Goal: Task Accomplishment & Management: Manage account settings

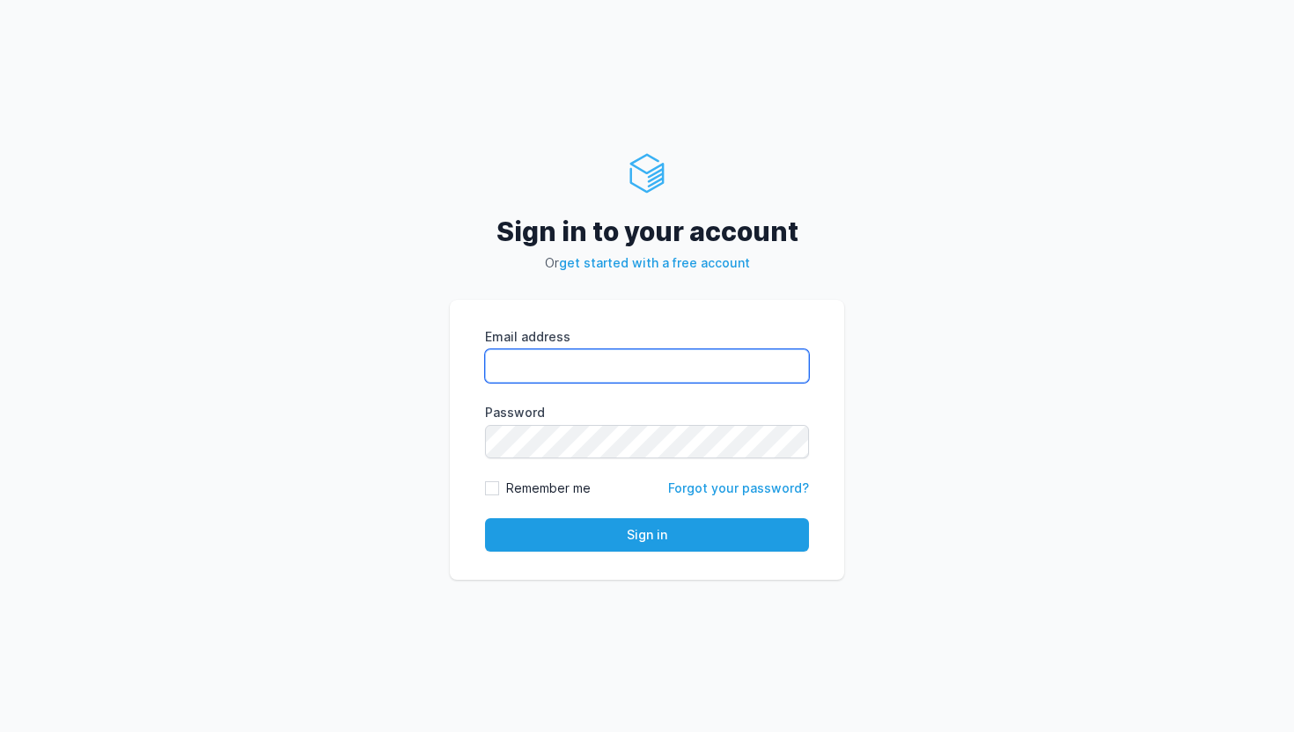
click at [666, 351] on input "Email address" at bounding box center [647, 365] width 324 height 33
click at [635, 375] on input "Email address" at bounding box center [647, 365] width 324 height 33
type input "ameer@rentola.com"
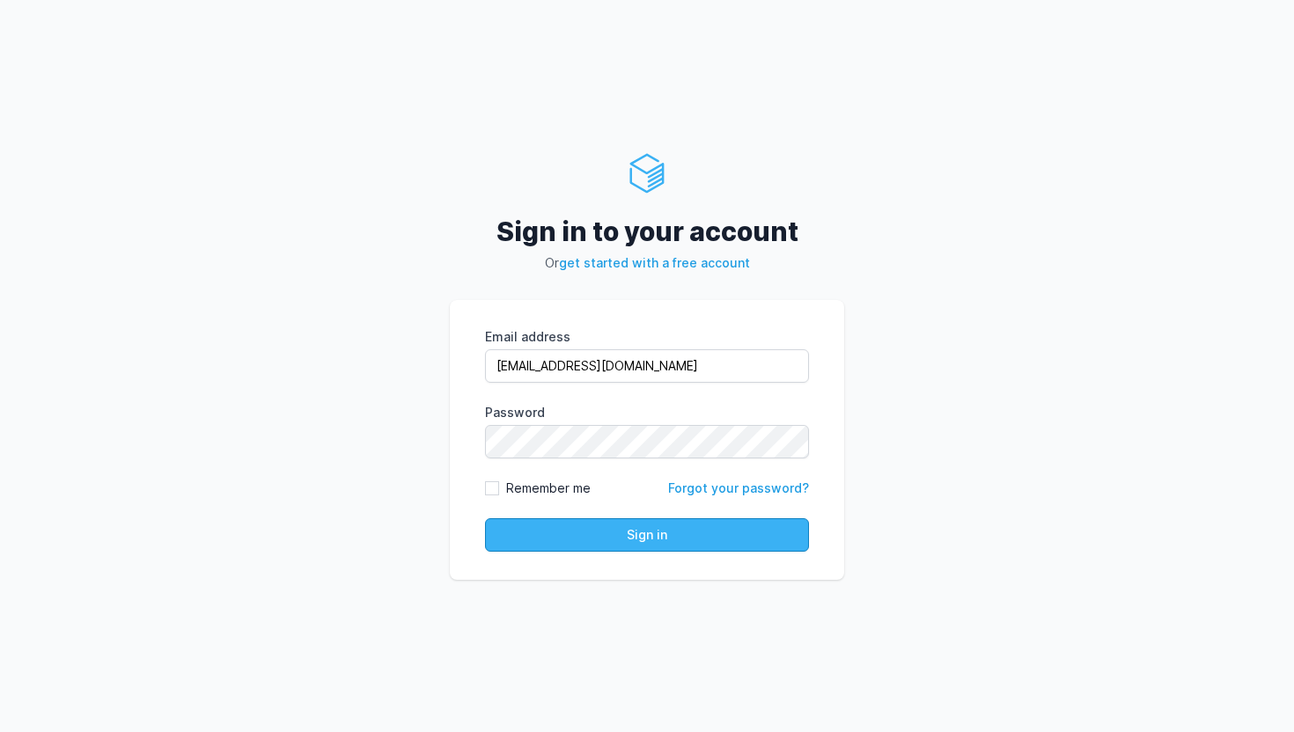
click at [543, 535] on button "Sign in" at bounding box center [647, 534] width 324 height 33
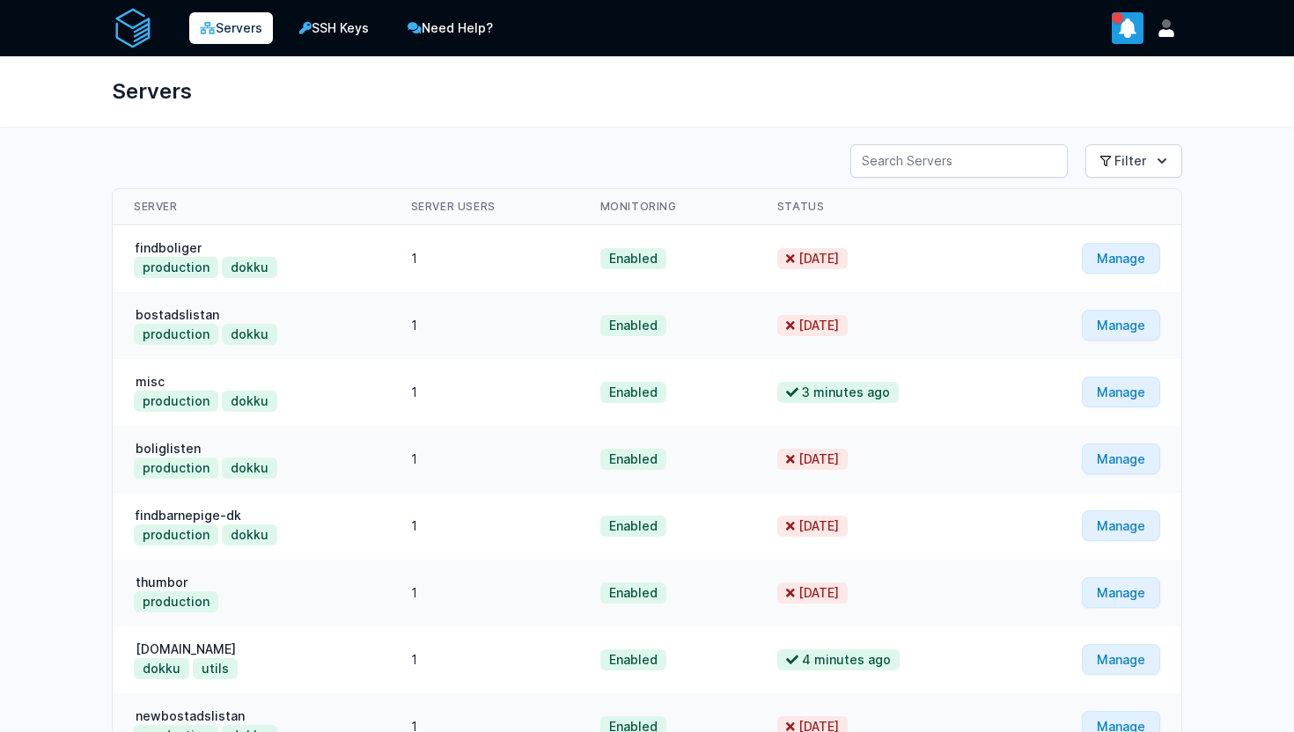
click at [1126, 23] on icon "show notifications" at bounding box center [1128, 28] width 17 height 18
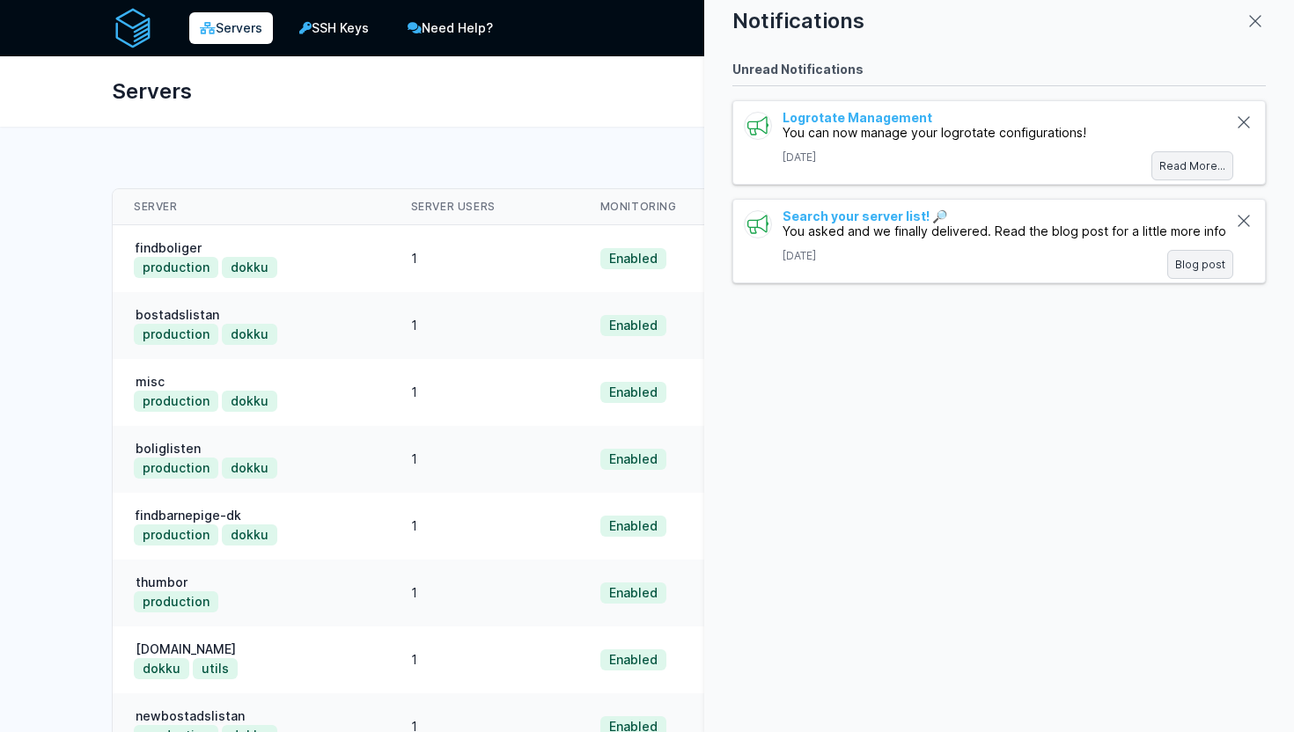
click at [1276, 3] on div "Notifications Unread Notifications Logrotate Management You can now manage your…" at bounding box center [999, 366] width 590 height 732
click at [1253, 14] on icon "close modal" at bounding box center [1255, 21] width 21 height 21
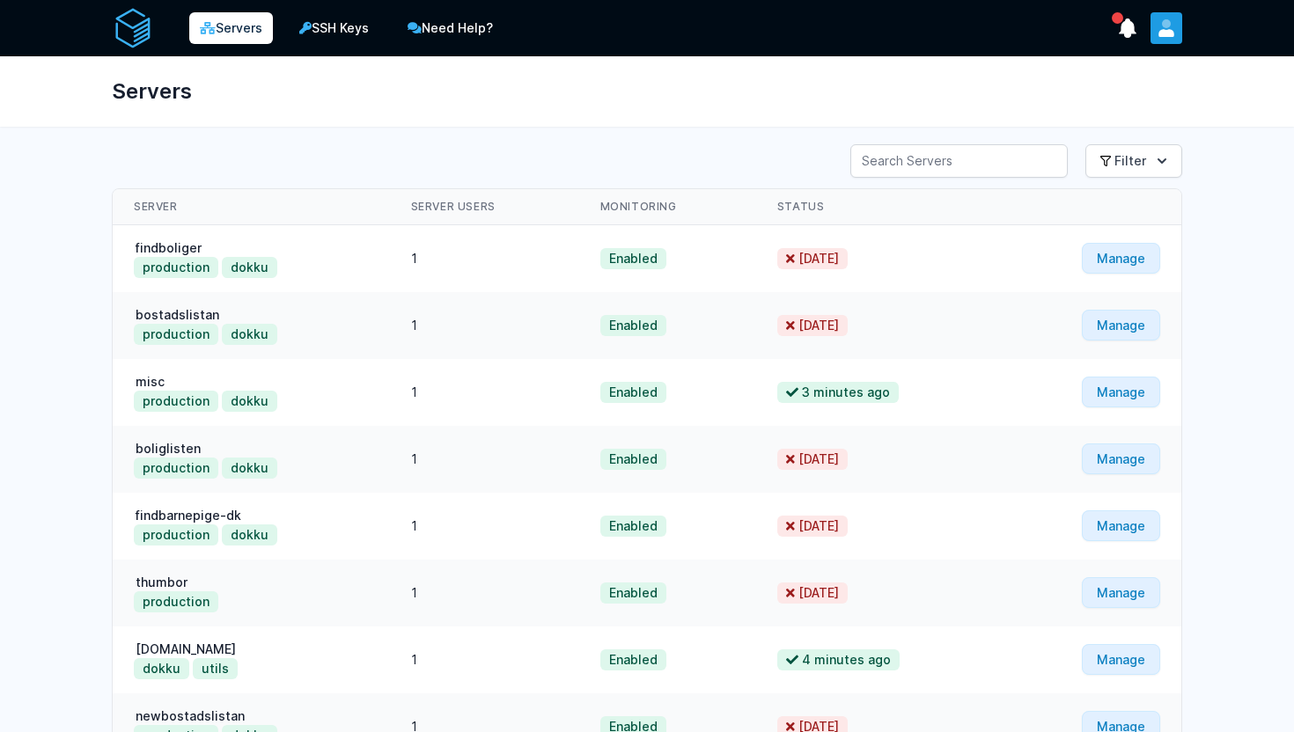
click at [1157, 37] on button "User menu" at bounding box center [1166, 28] width 32 height 32
click at [1099, 74] on link "Your Profile" at bounding box center [1097, 71] width 169 height 32
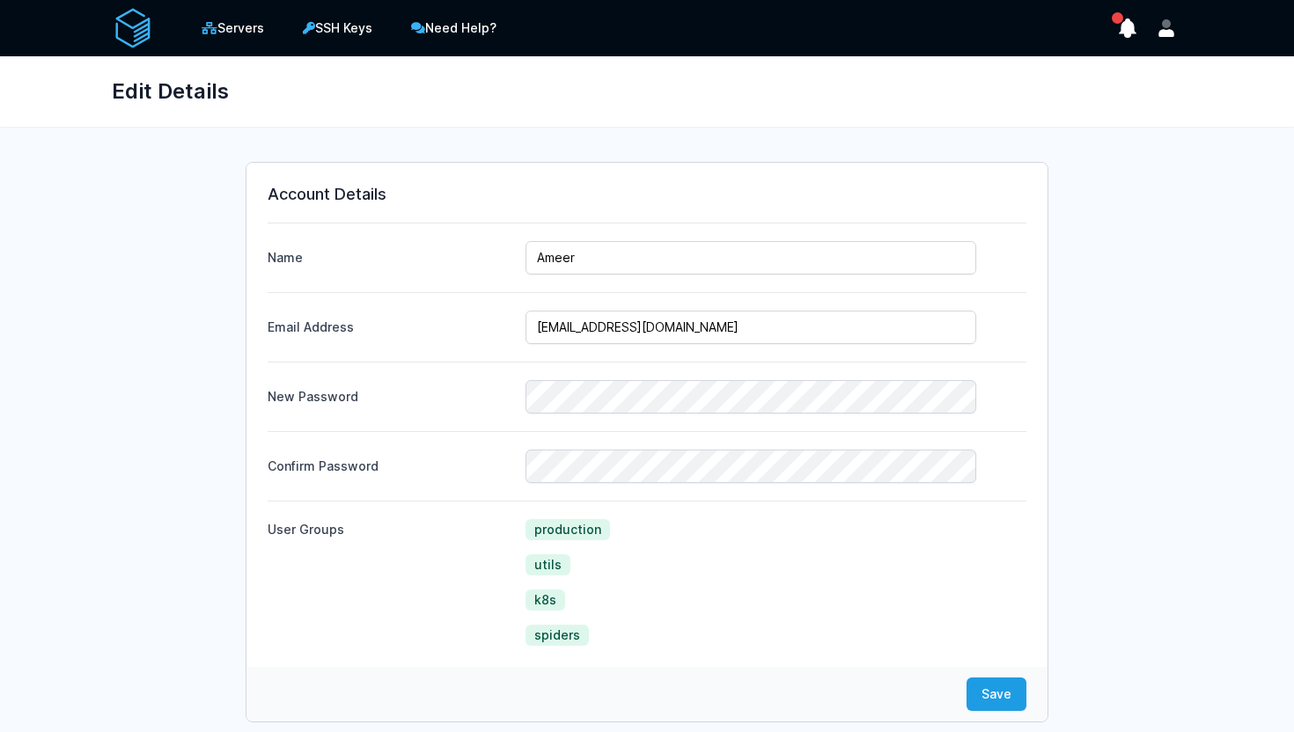
click at [107, 28] on div "Servers SSH Keys Need Help? Show Notifications Notifications Unread Notificatio…" at bounding box center [647, 28] width 1127 height 56
click at [121, 26] on img at bounding box center [133, 28] width 42 height 42
click at [219, 34] on link "Servers" at bounding box center [232, 28] width 87 height 35
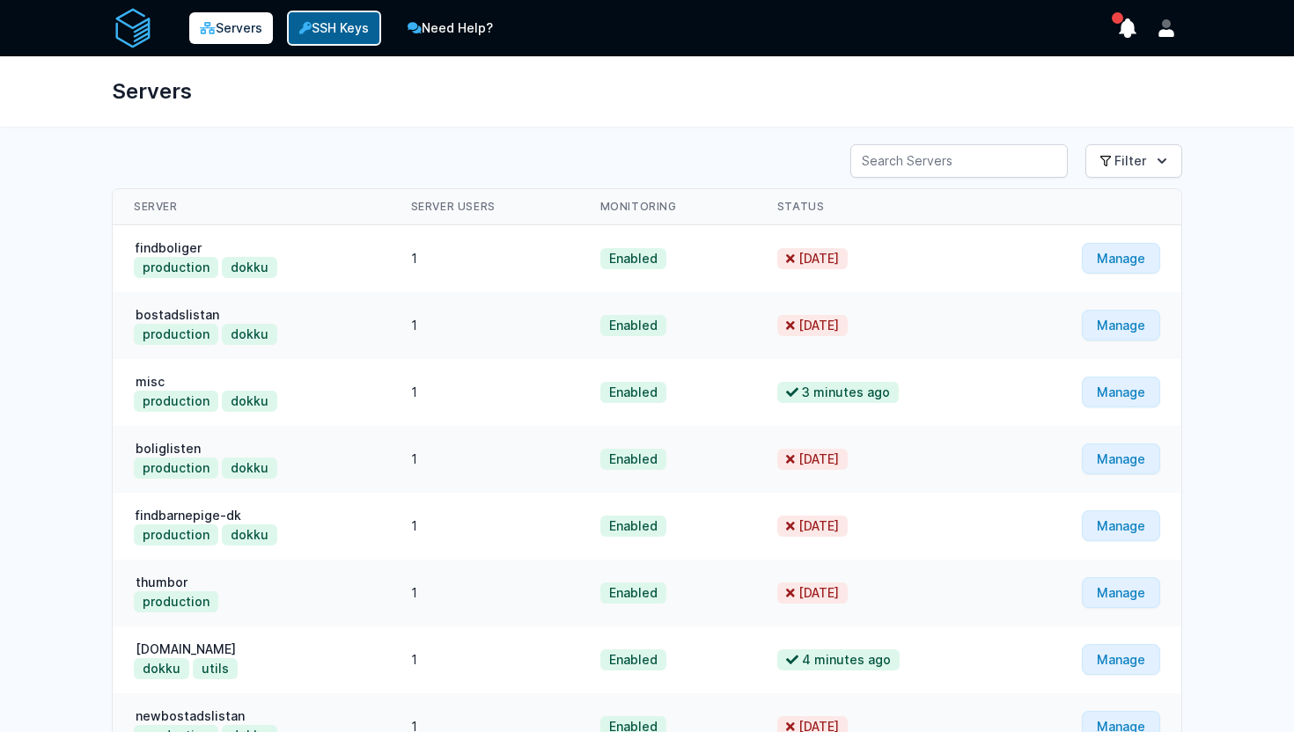
click at [346, 27] on link "SSH Keys" at bounding box center [334, 28] width 94 height 35
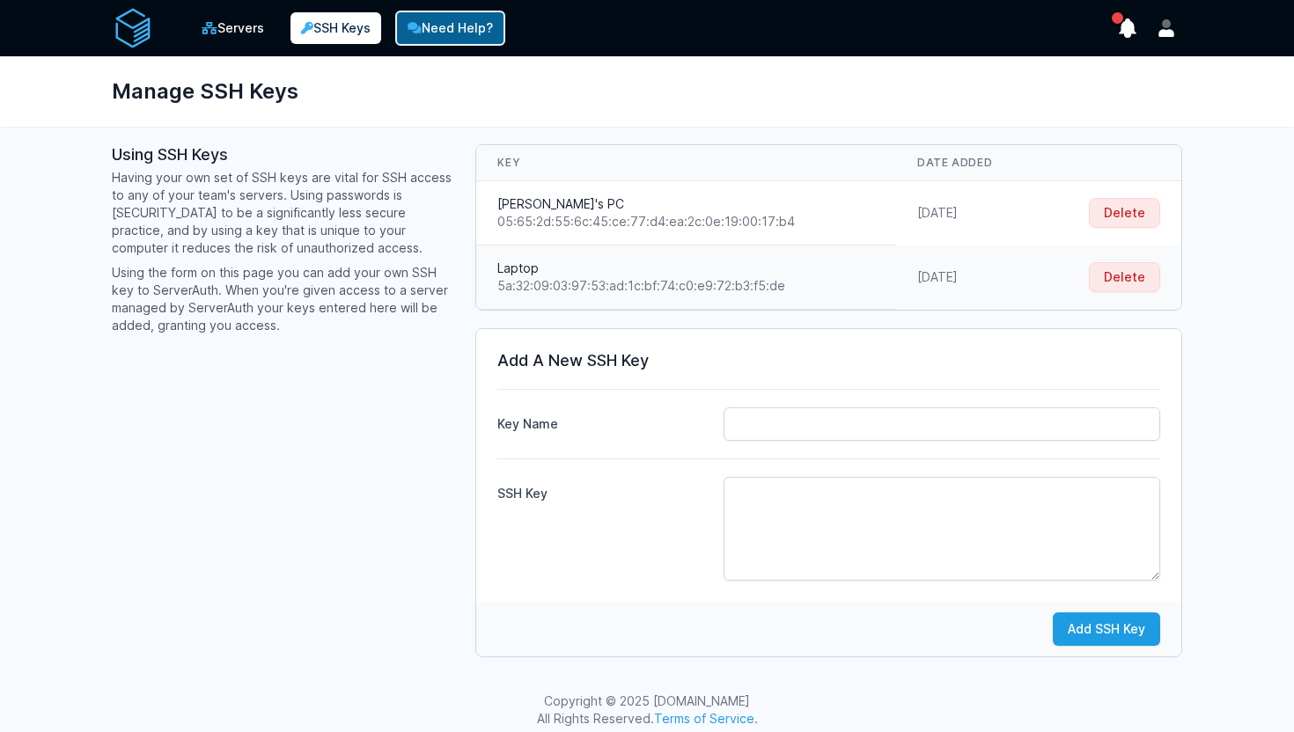
click at [427, 28] on link "Need Help?" at bounding box center [450, 28] width 110 height 35
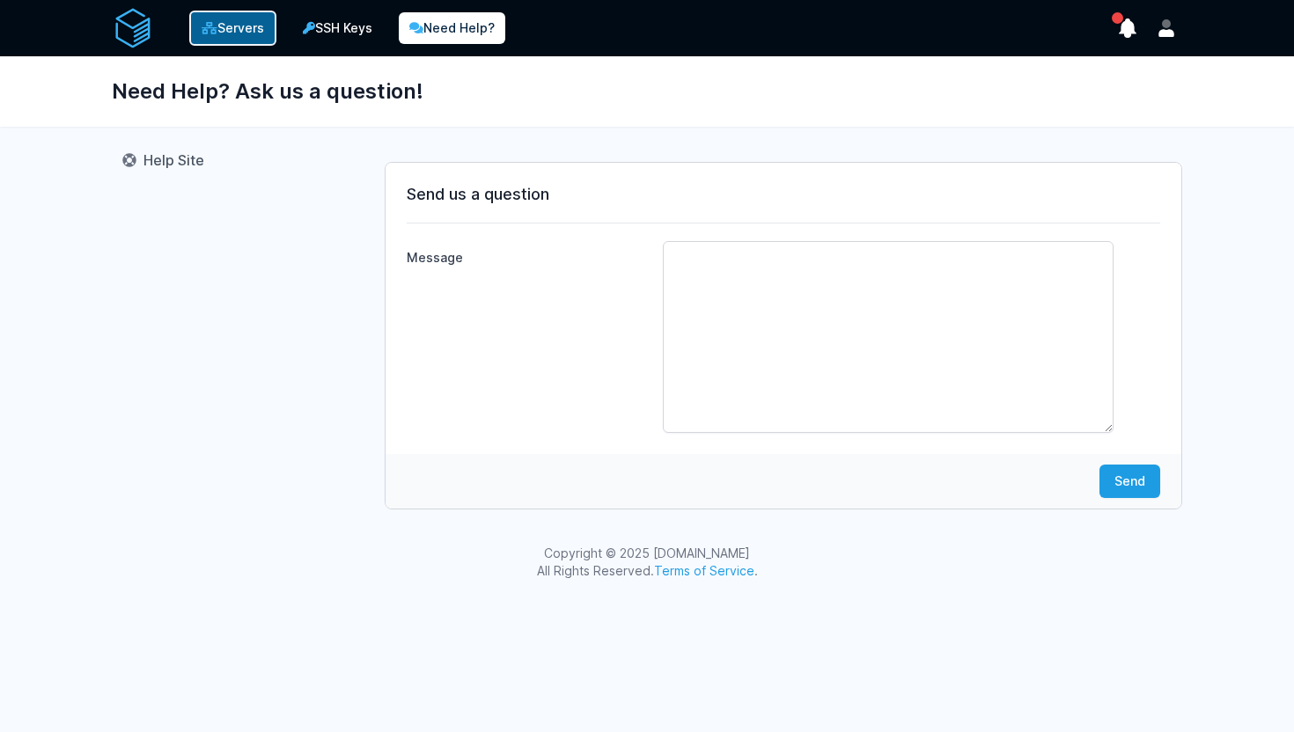
click at [229, 40] on link "Servers" at bounding box center [232, 28] width 87 height 35
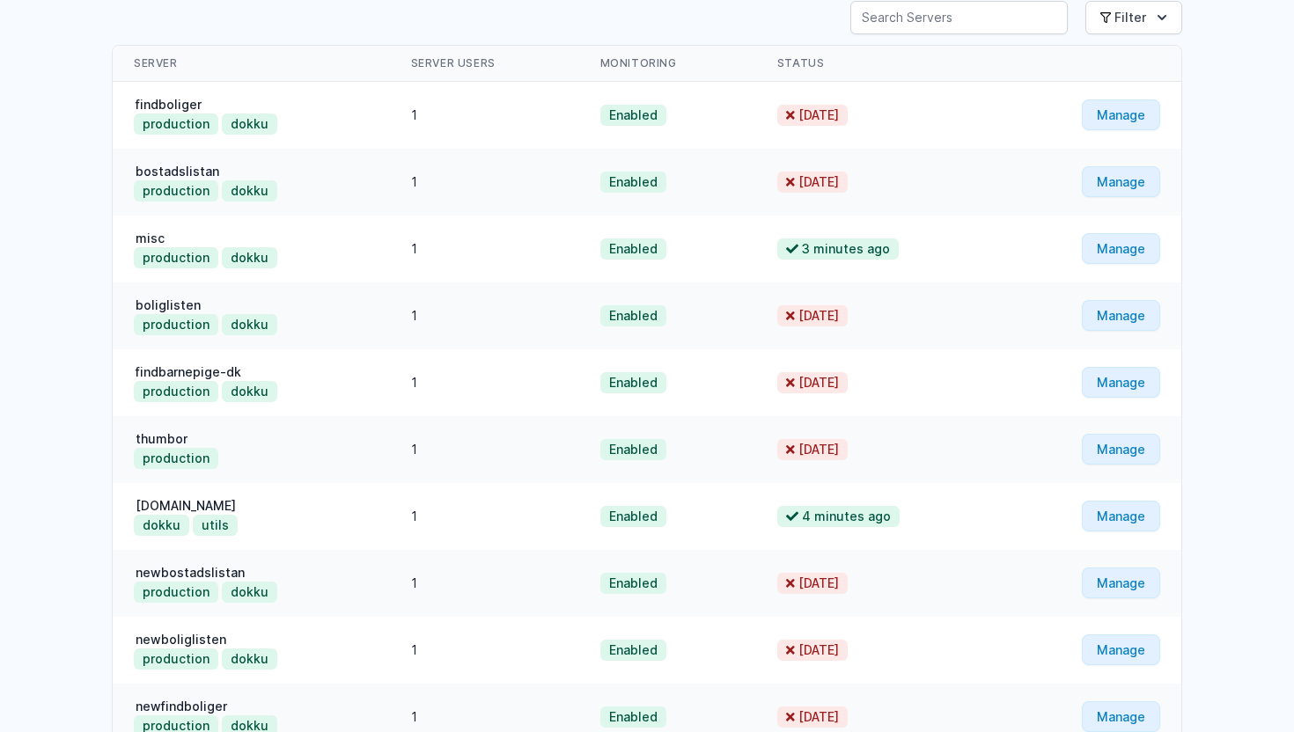
scroll to position [284, 0]
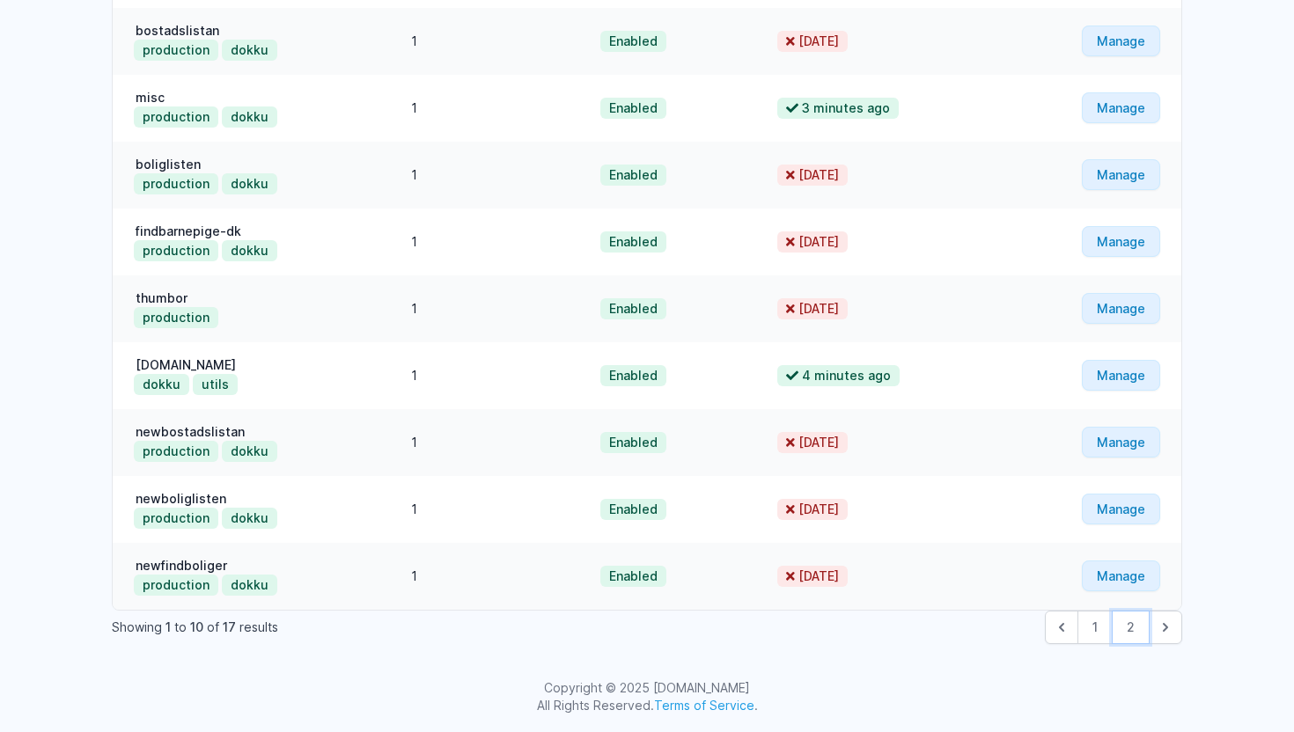
click at [1130, 628] on button "2" at bounding box center [1131, 627] width 38 height 33
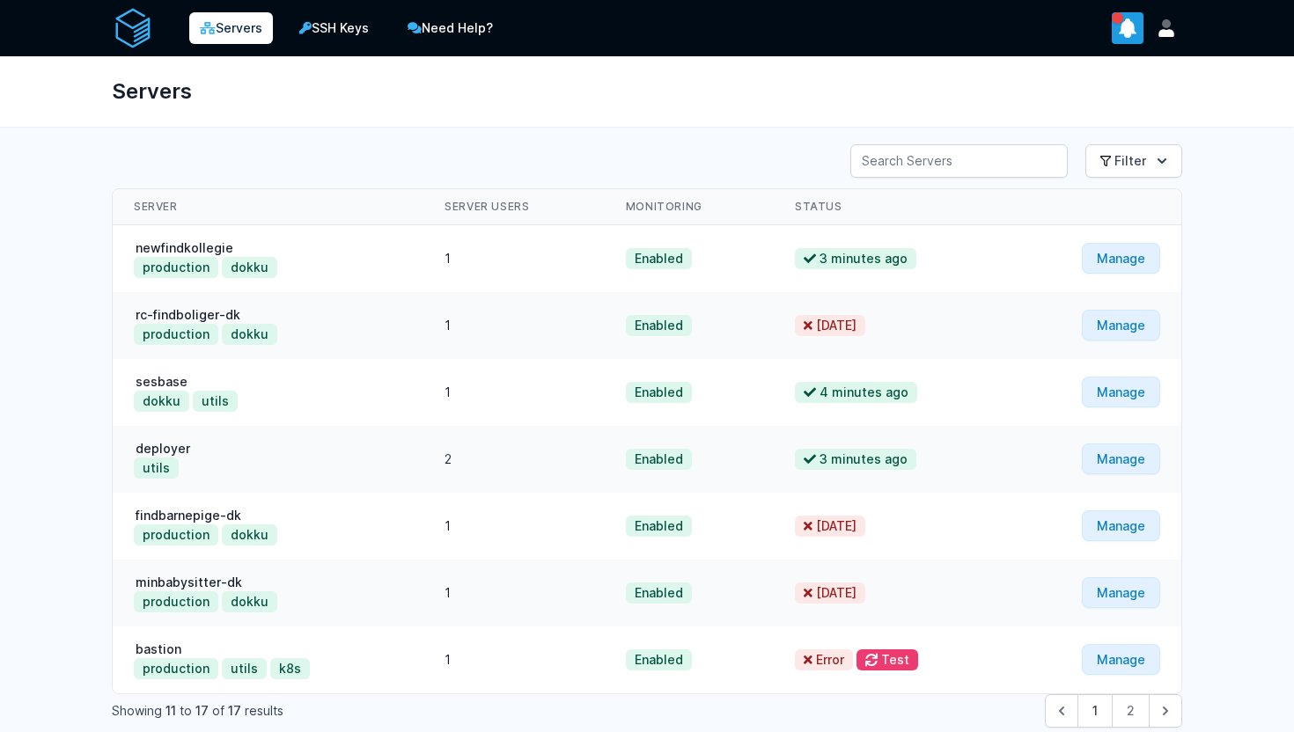
click at [1122, 28] on icon "show notifications" at bounding box center [1128, 28] width 17 height 18
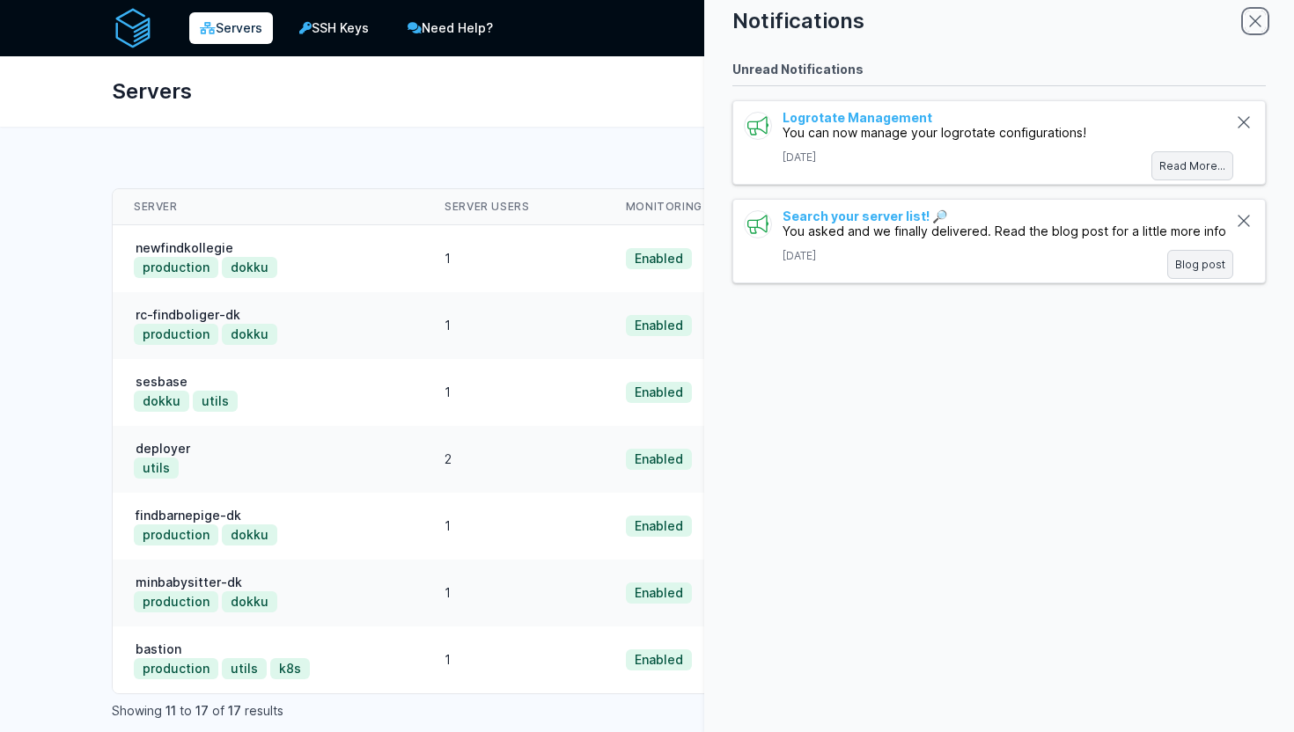
click at [1254, 11] on icon "close modal" at bounding box center [1255, 21] width 21 height 21
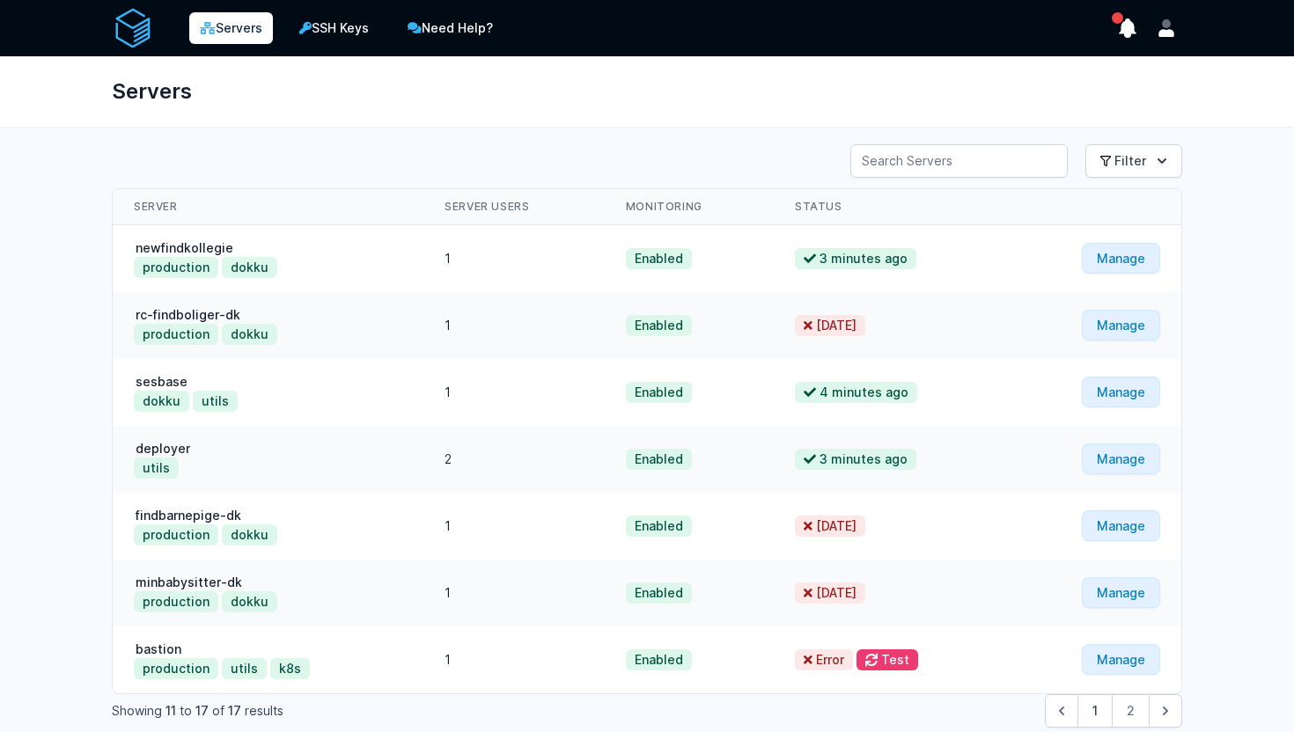
click at [144, 33] on img at bounding box center [133, 28] width 42 height 42
click at [399, 46] on div "Servers SSH Keys Need Help?" at bounding box center [308, 28] width 393 height 42
click at [367, 46] on div "Servers SSH Keys Need Help?" at bounding box center [308, 28] width 393 height 42
click at [361, 36] on link "SSH Keys" at bounding box center [334, 28] width 94 height 35
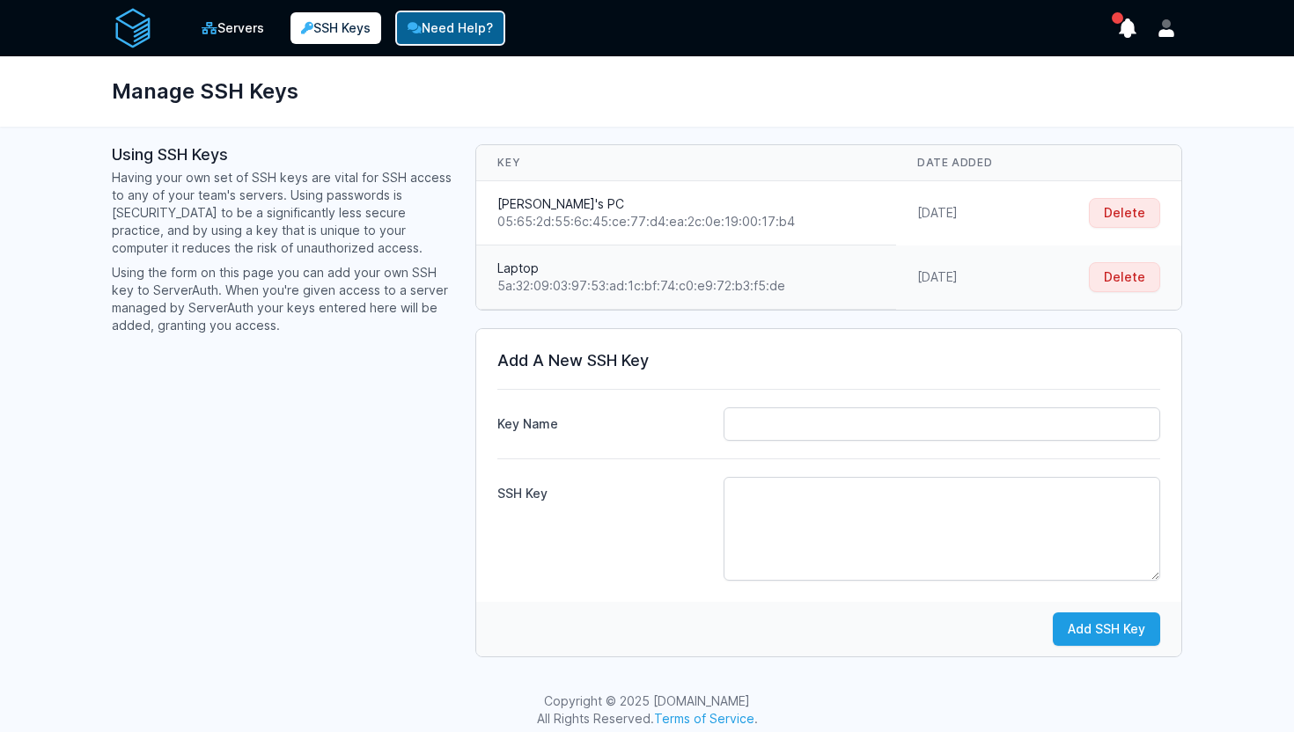
click at [436, 33] on link "Need Help?" at bounding box center [450, 28] width 110 height 35
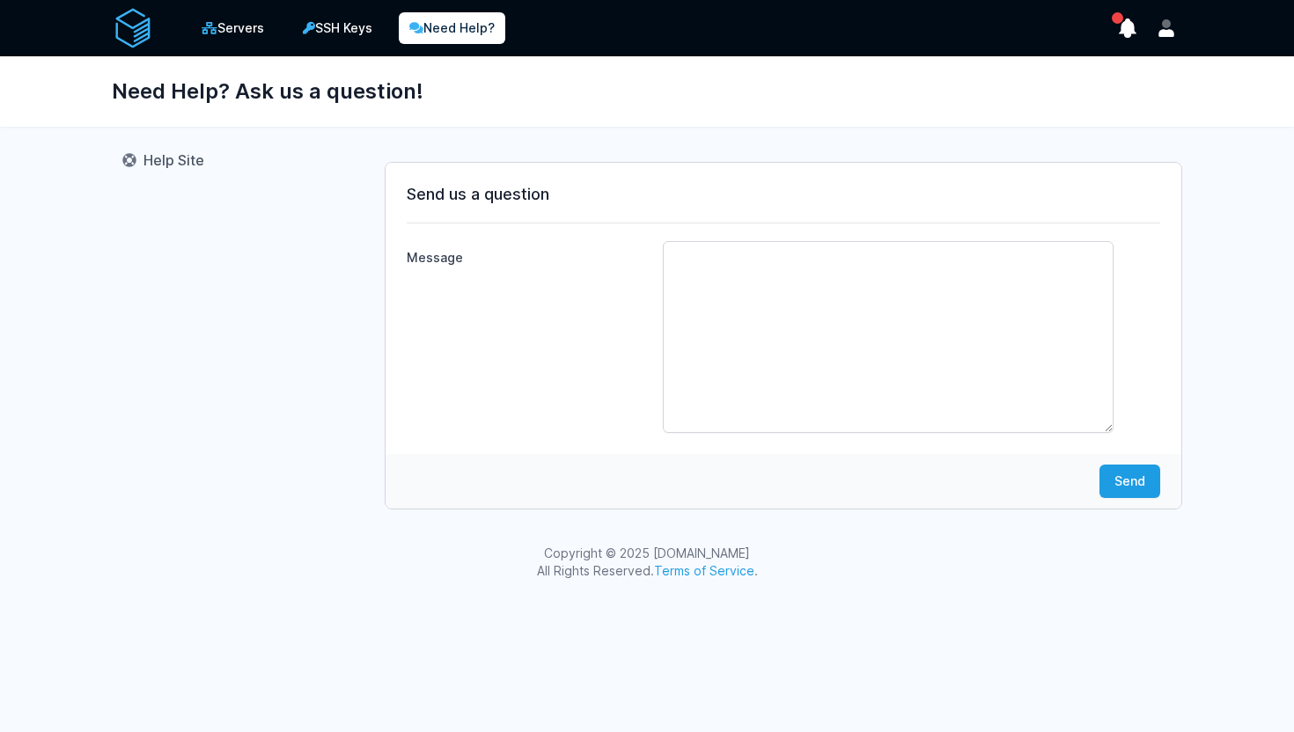
click at [128, 28] on img at bounding box center [133, 28] width 42 height 42
click at [219, 34] on link "Servers" at bounding box center [232, 28] width 87 height 35
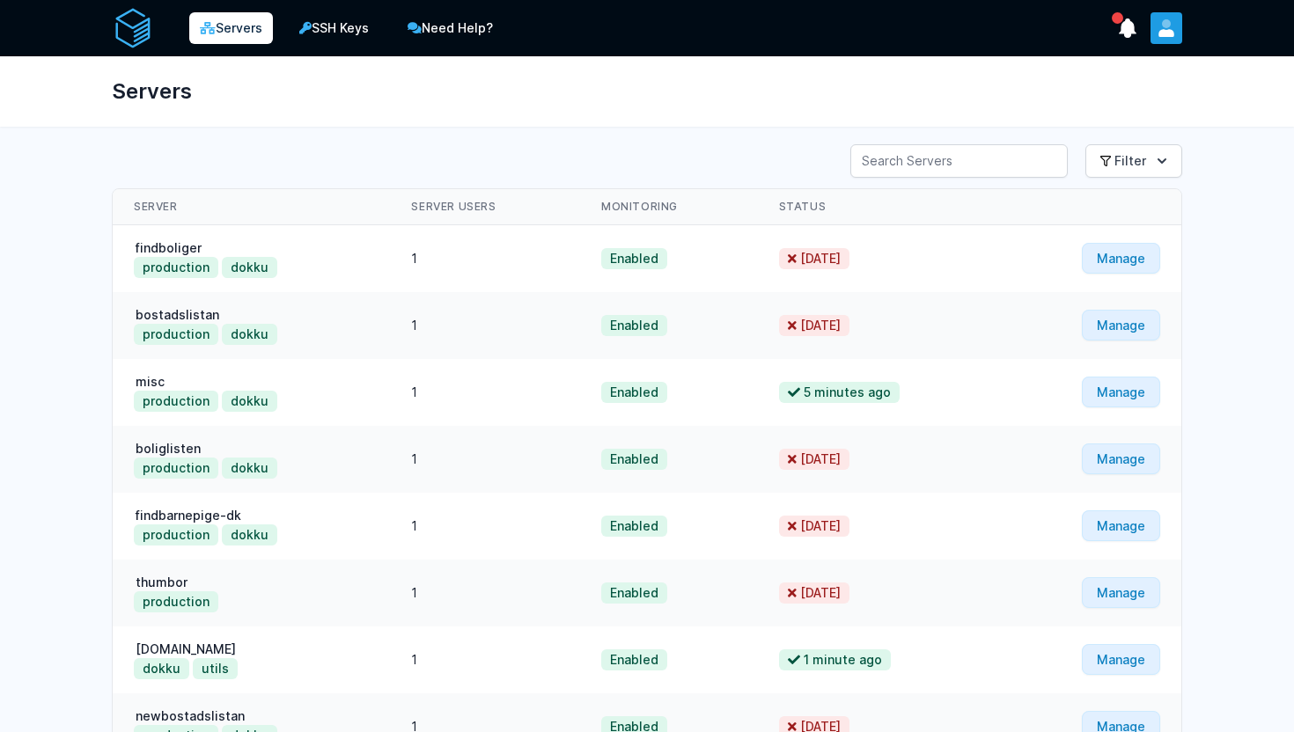
click at [1174, 27] on icon "User menu" at bounding box center [1166, 28] width 18 height 18
click at [1068, 139] on link "Logout" at bounding box center [1097, 141] width 169 height 32
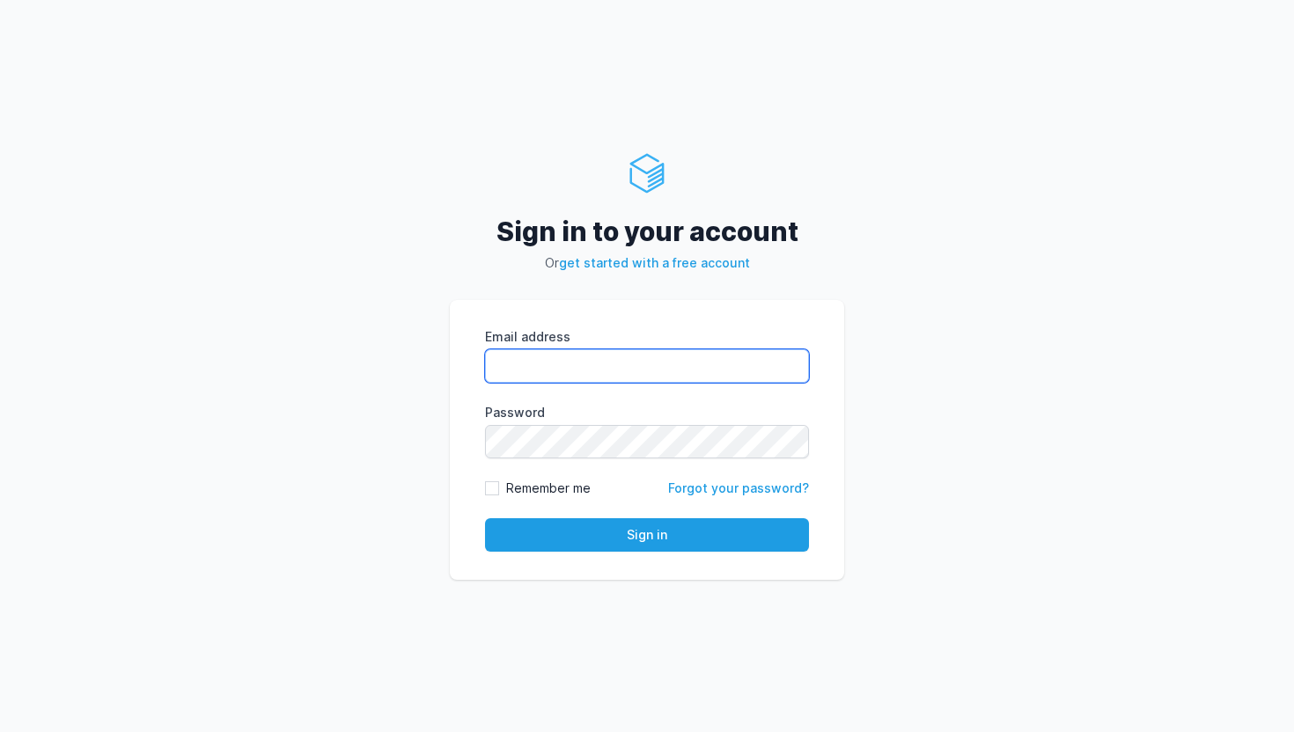
click at [555, 372] on input "Email address" at bounding box center [647, 365] width 324 height 33
type input "Ameer"
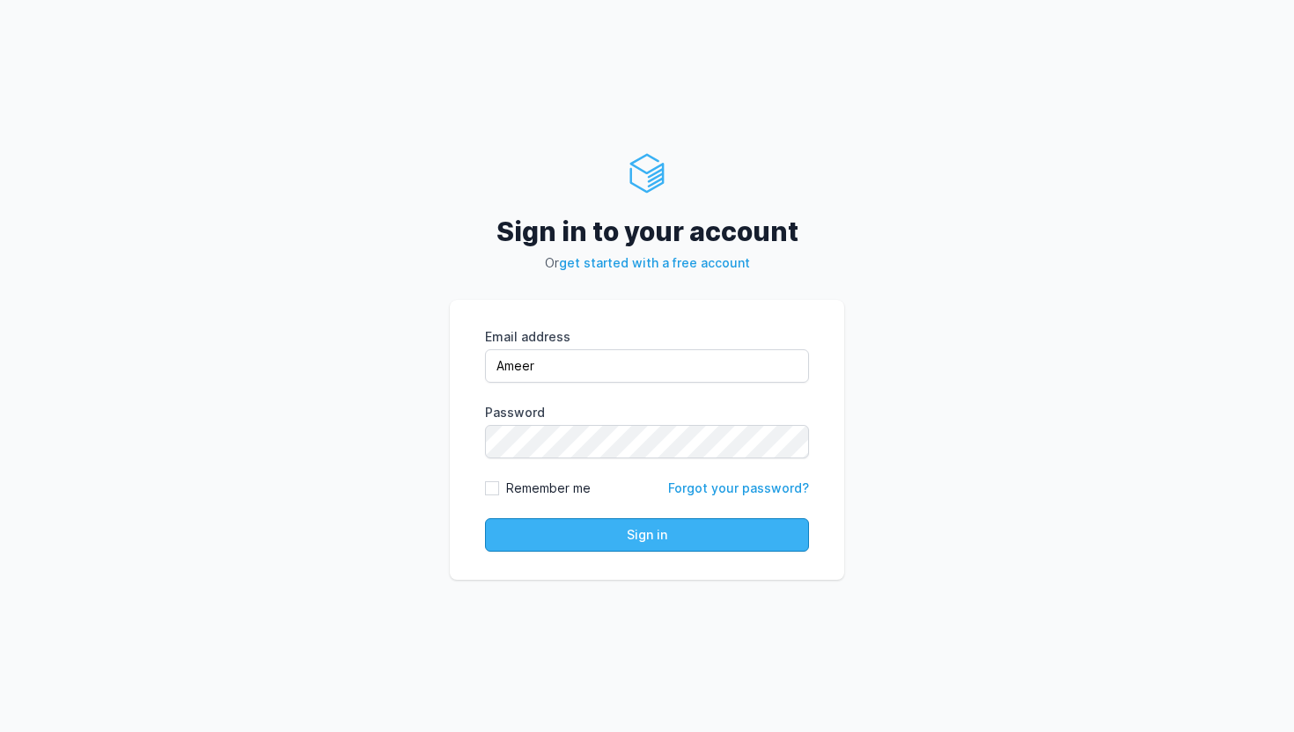
click at [576, 540] on button "Sign in" at bounding box center [647, 534] width 324 height 33
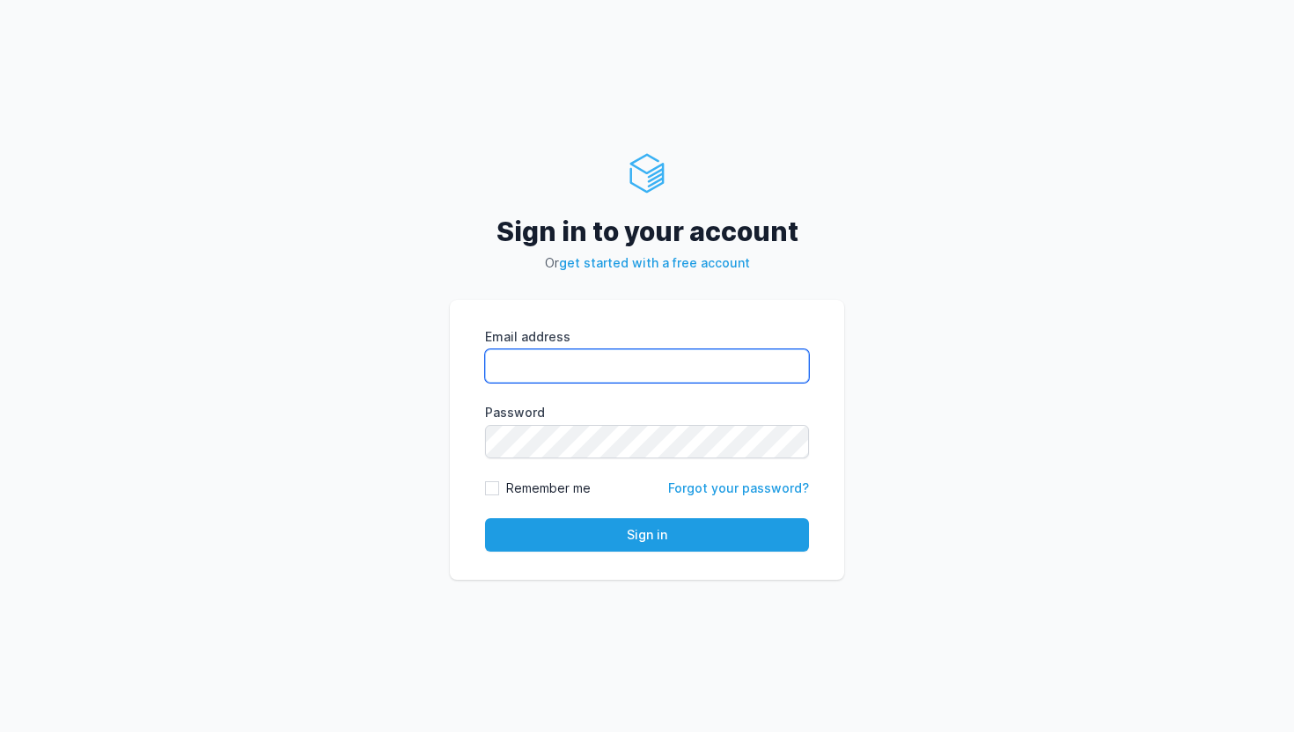
click at [655, 382] on body "Sign in to your account Or get started with a free account Email address eyJpdi…" at bounding box center [647, 366] width 1294 height 732
click at [451, 383] on div "Email address eyJpdiI6Ik1TUHJWNm1nWVZ5TzFCNHMrZWJNd2c9PSIsInZhbHVlIjoiSjY0TWs3R…" at bounding box center [647, 440] width 394 height 280
click at [527, 371] on input "Email address" at bounding box center [647, 365] width 324 height 33
click at [998, 175] on div "Sign in to your account Or get started with a free account Email address eyJpdi…" at bounding box center [647, 366] width 1294 height 732
click at [572, 361] on input "Email address" at bounding box center [647, 365] width 324 height 33
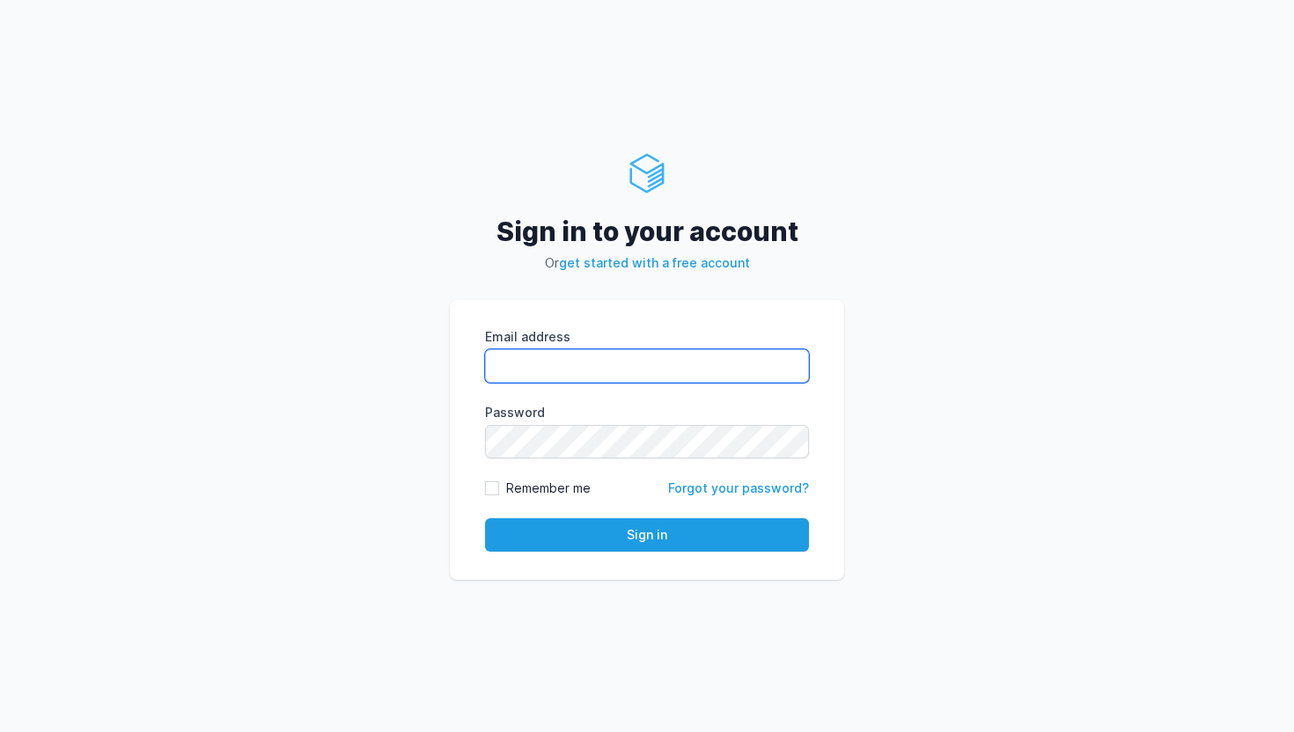
type input "ameer@rentola.com"
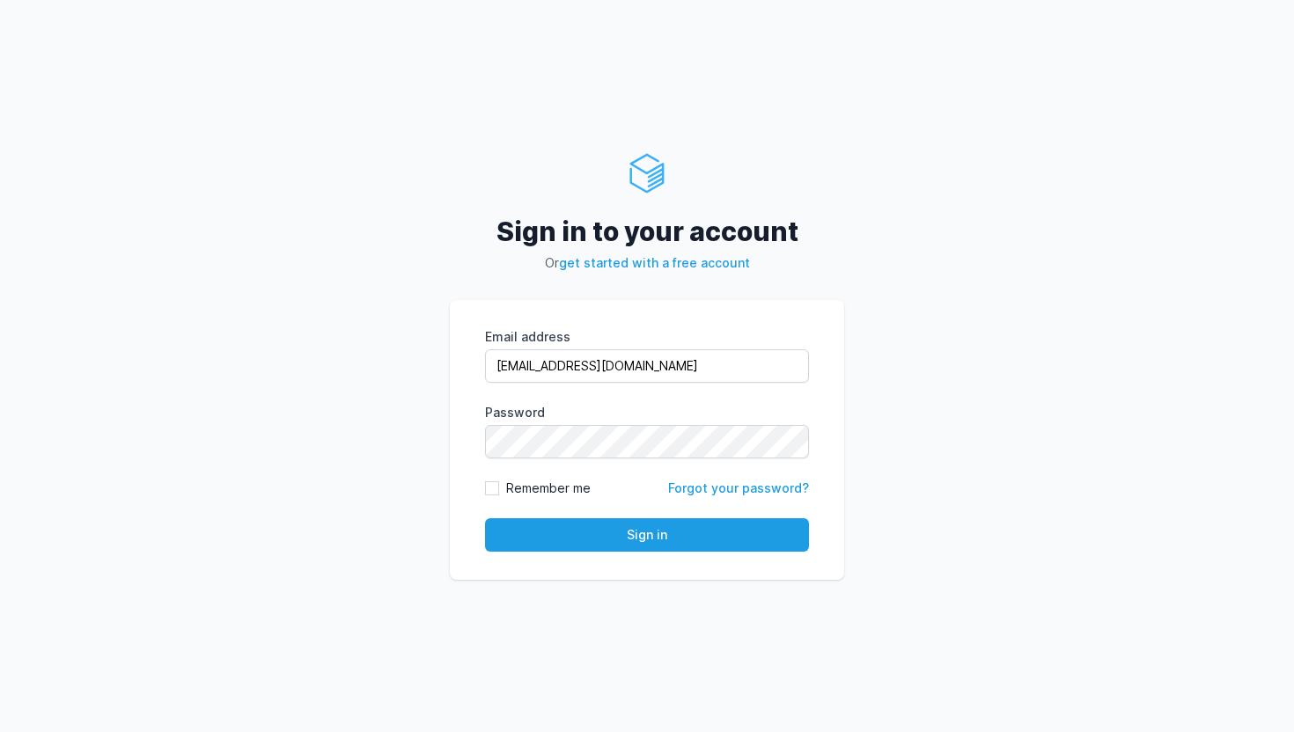
click at [514, 492] on label "Remember me" at bounding box center [548, 489] width 84 height 18
click at [499, 492] on input "Remember me" at bounding box center [492, 488] width 14 height 14
checkbox input "true"
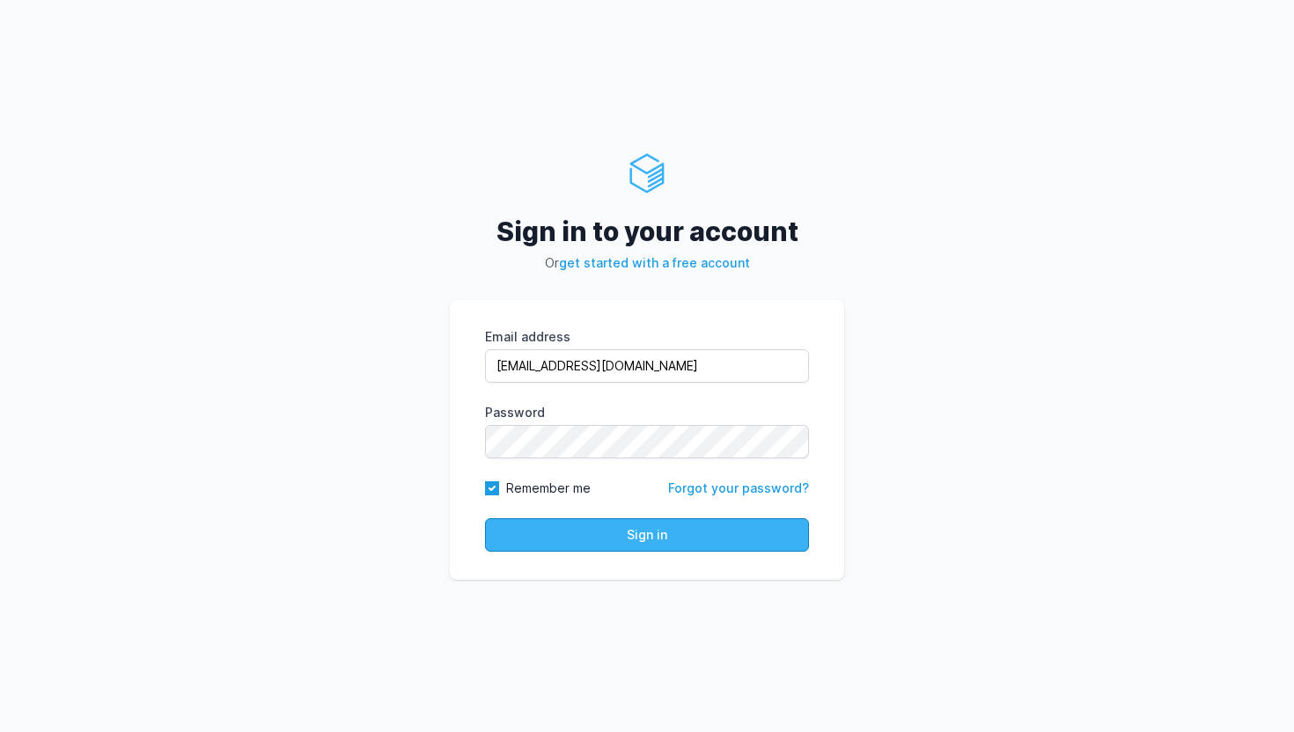
click at [532, 530] on button "Sign in" at bounding box center [647, 534] width 324 height 33
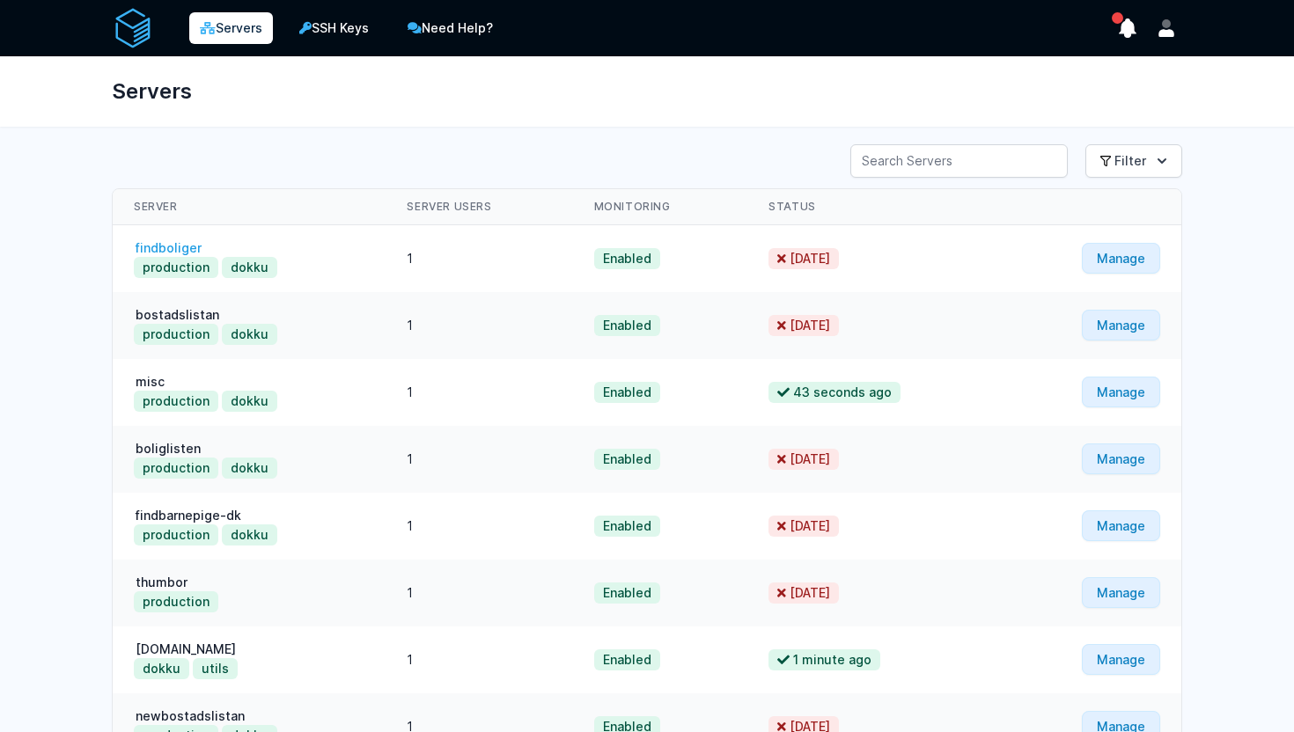
click at [183, 245] on link "findboliger" at bounding box center [169, 247] width 70 height 15
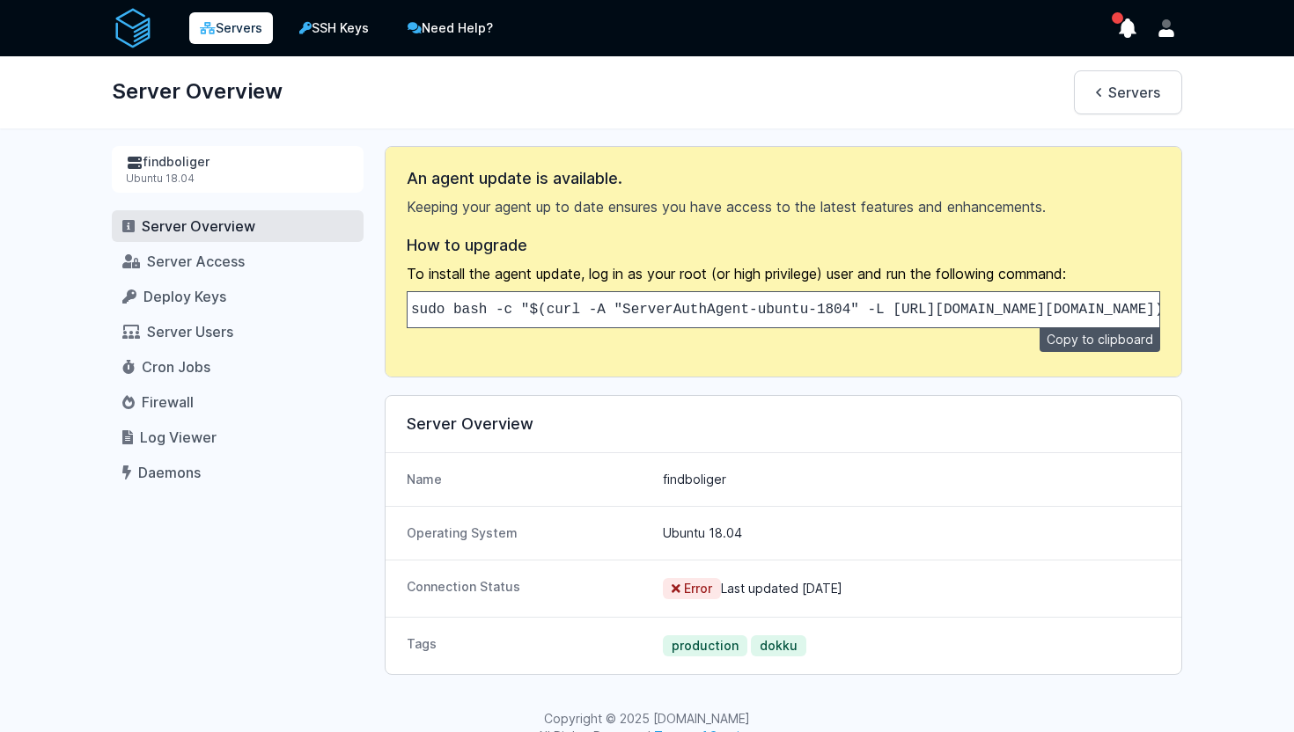
click at [633, 118] on div "Server Overview Servers" at bounding box center [647, 92] width 1127 height 72
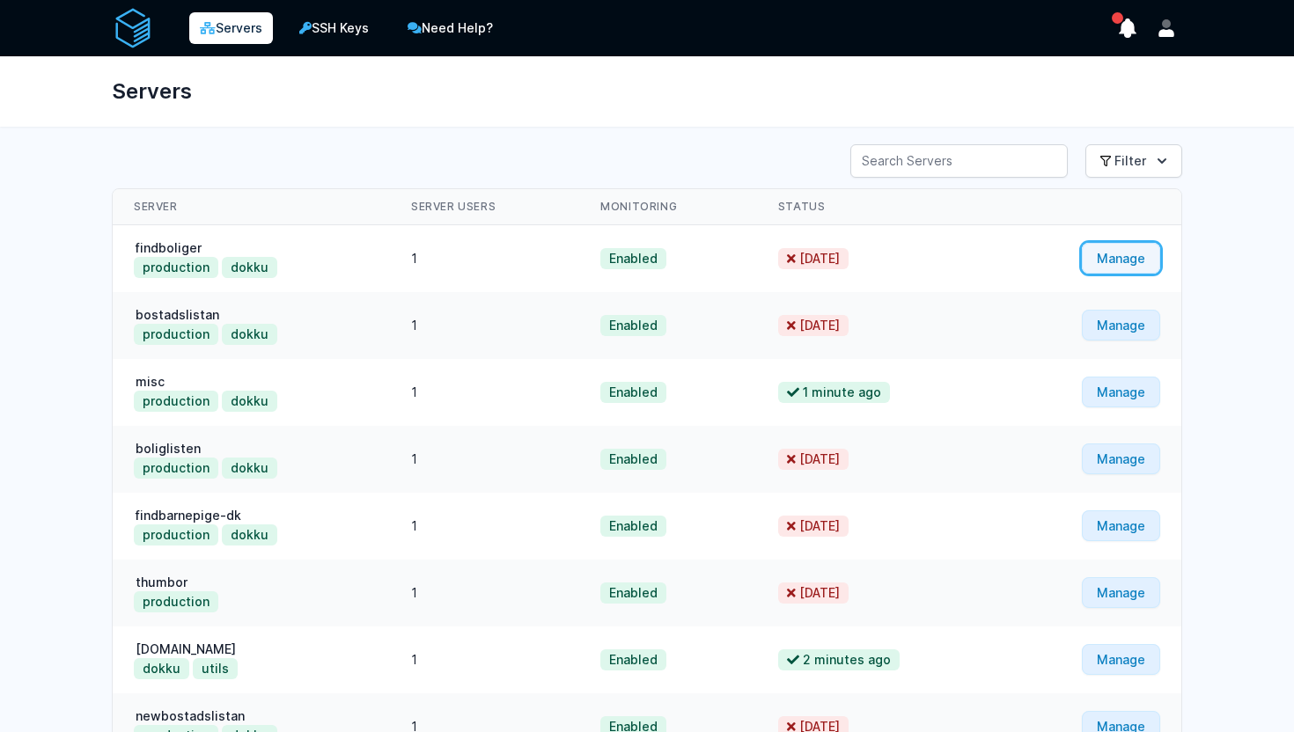
click at [1147, 260] on link "Manage" at bounding box center [1121, 258] width 78 height 31
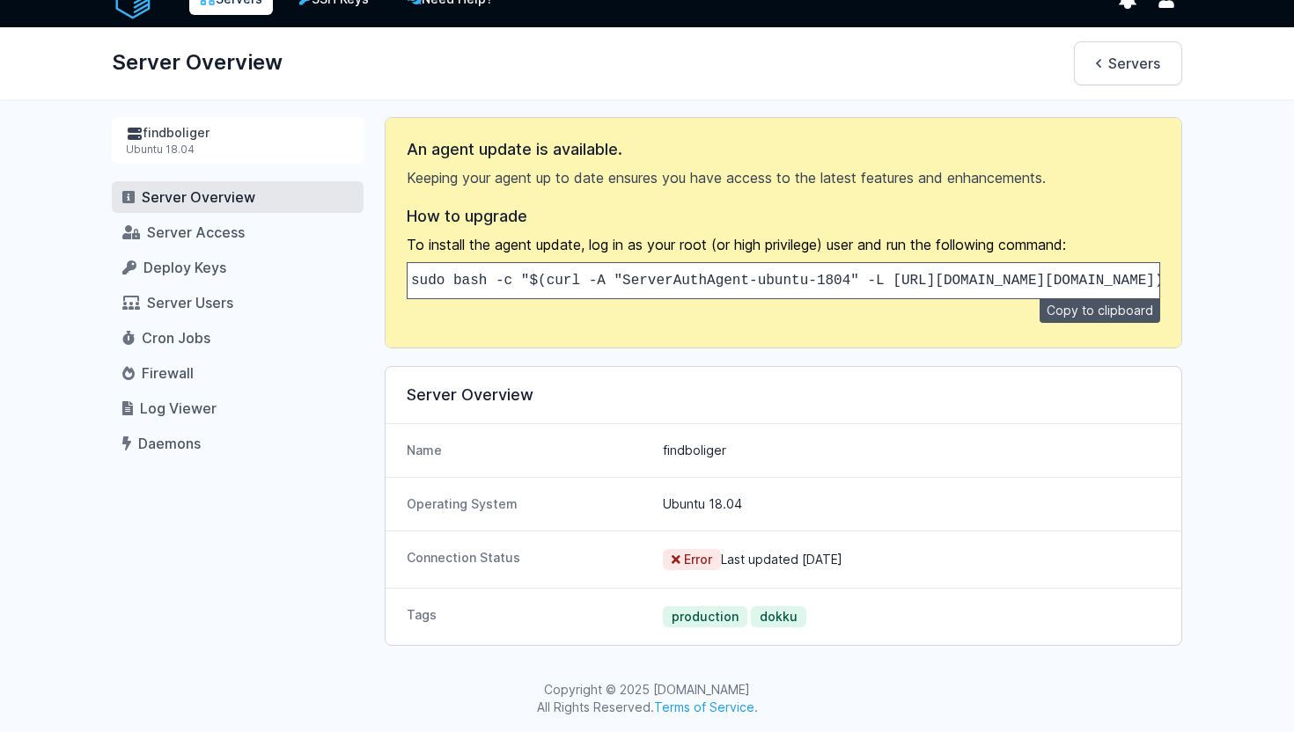
scroll to position [31, 0]
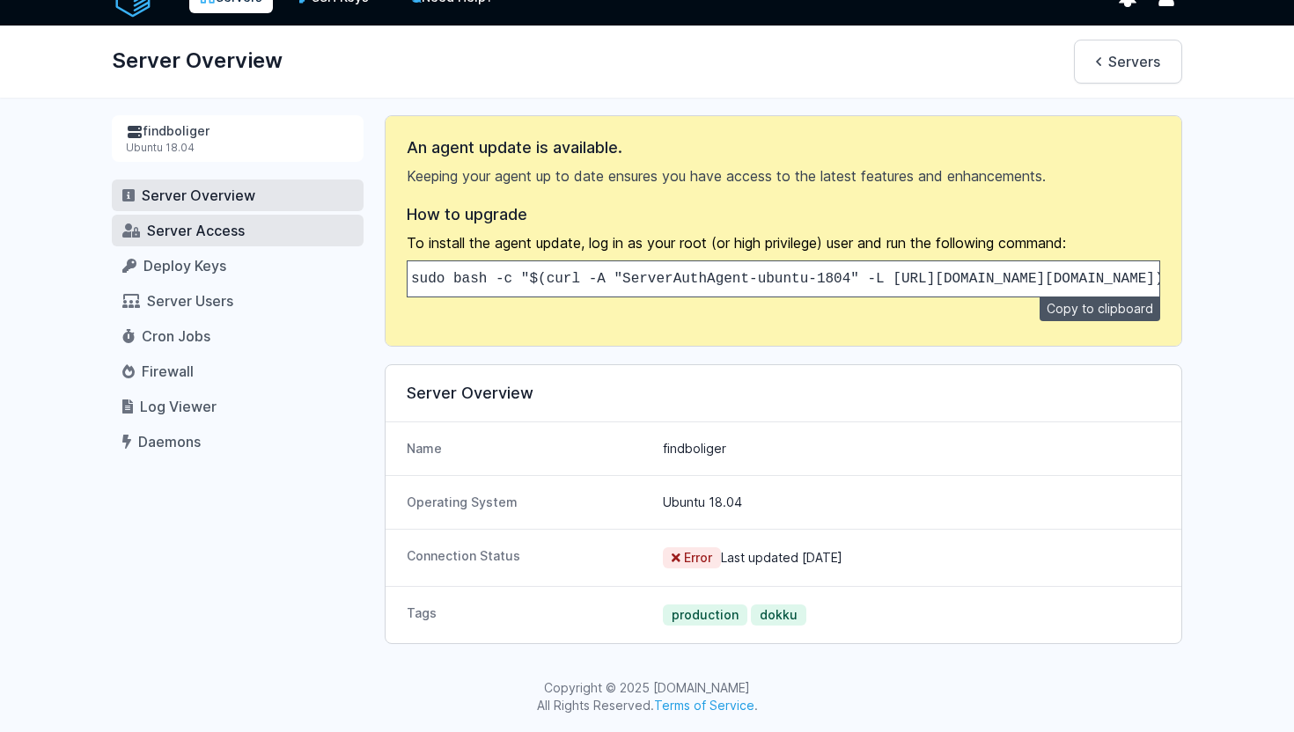
click at [244, 239] on link "Server Access" at bounding box center [238, 231] width 252 height 32
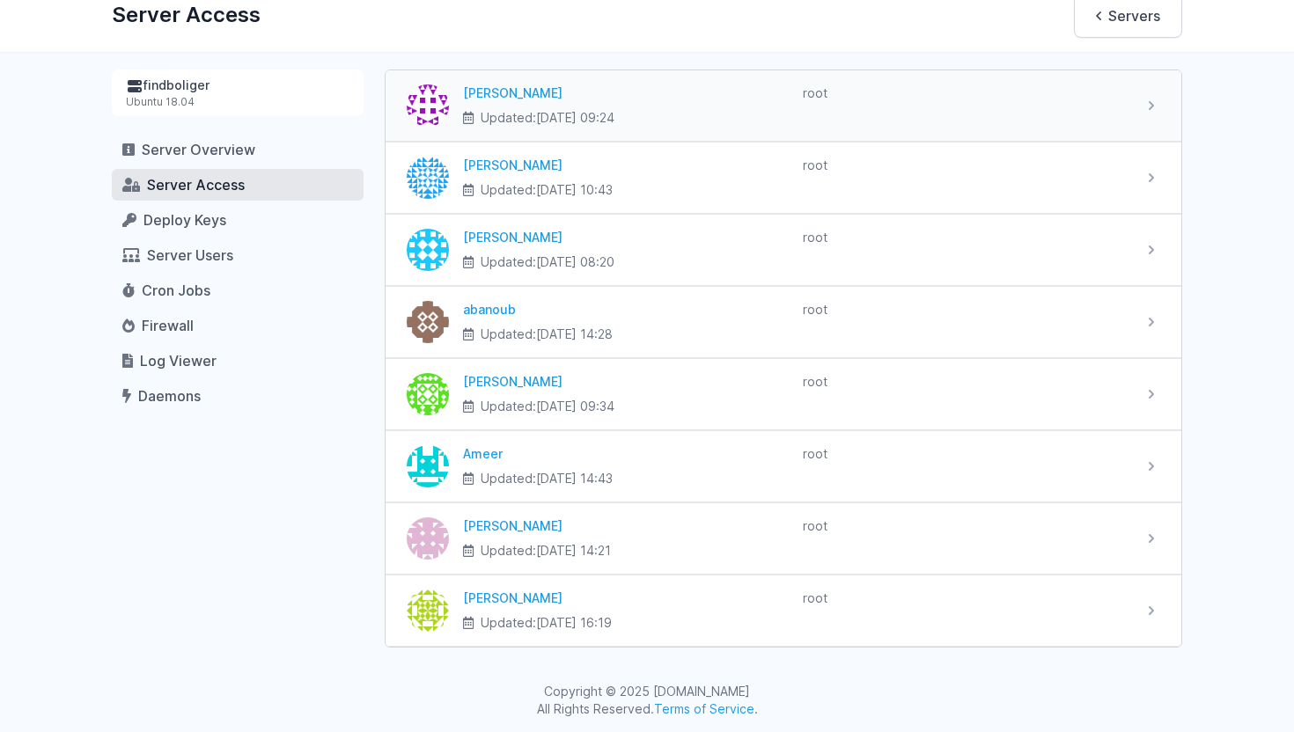
scroll to position [80, 0]
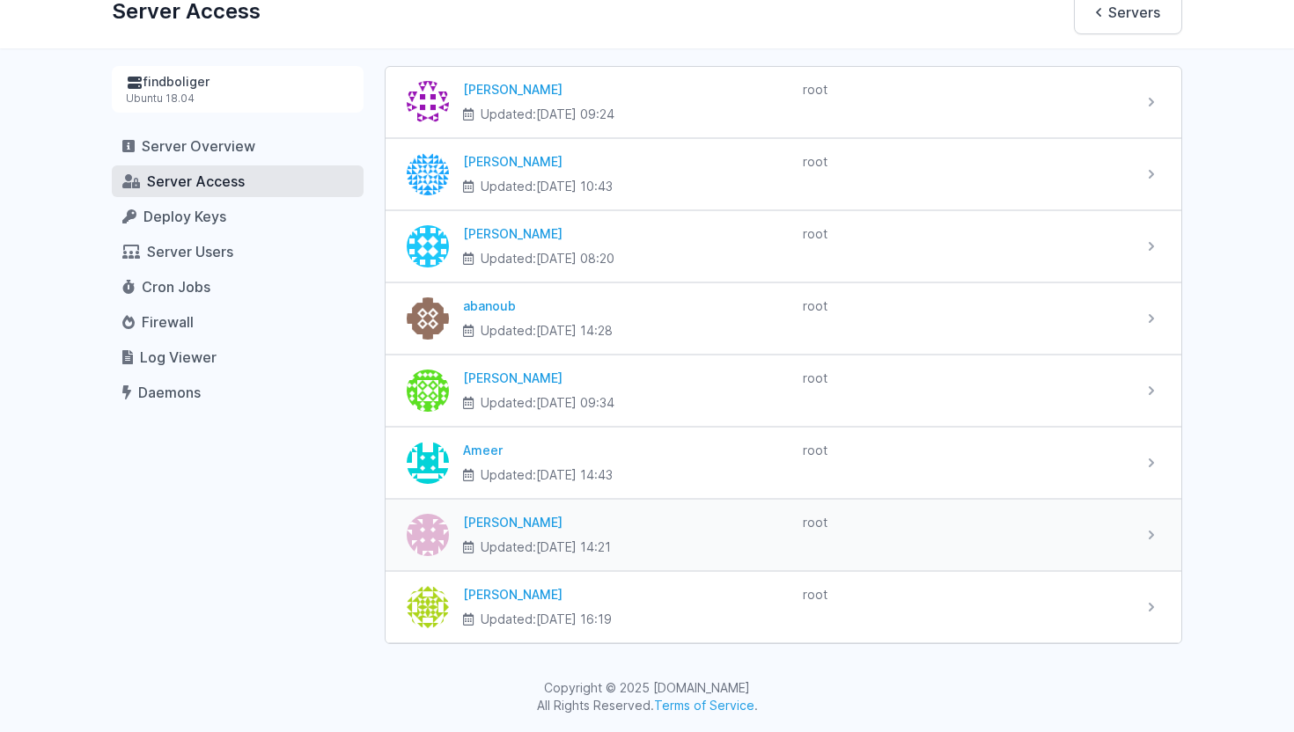
click at [1155, 536] on icon at bounding box center [1151, 535] width 18 height 18
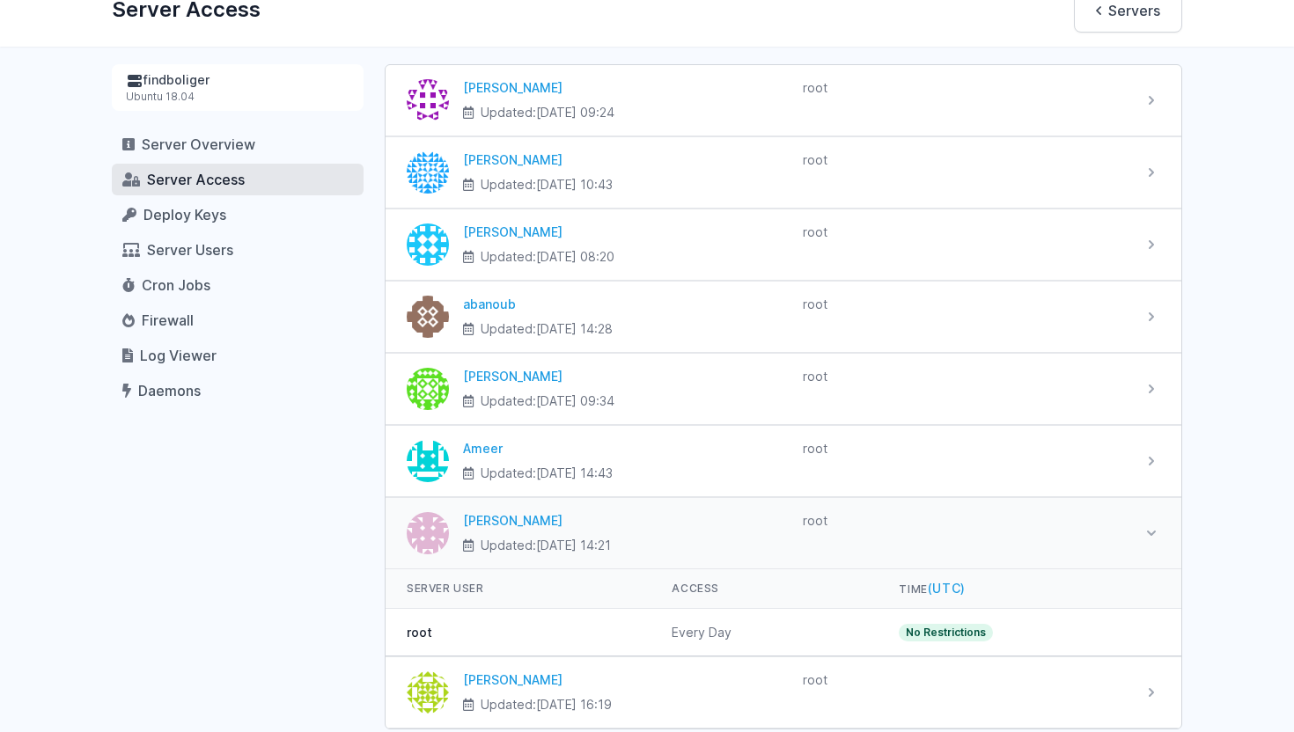
scroll to position [0, 0]
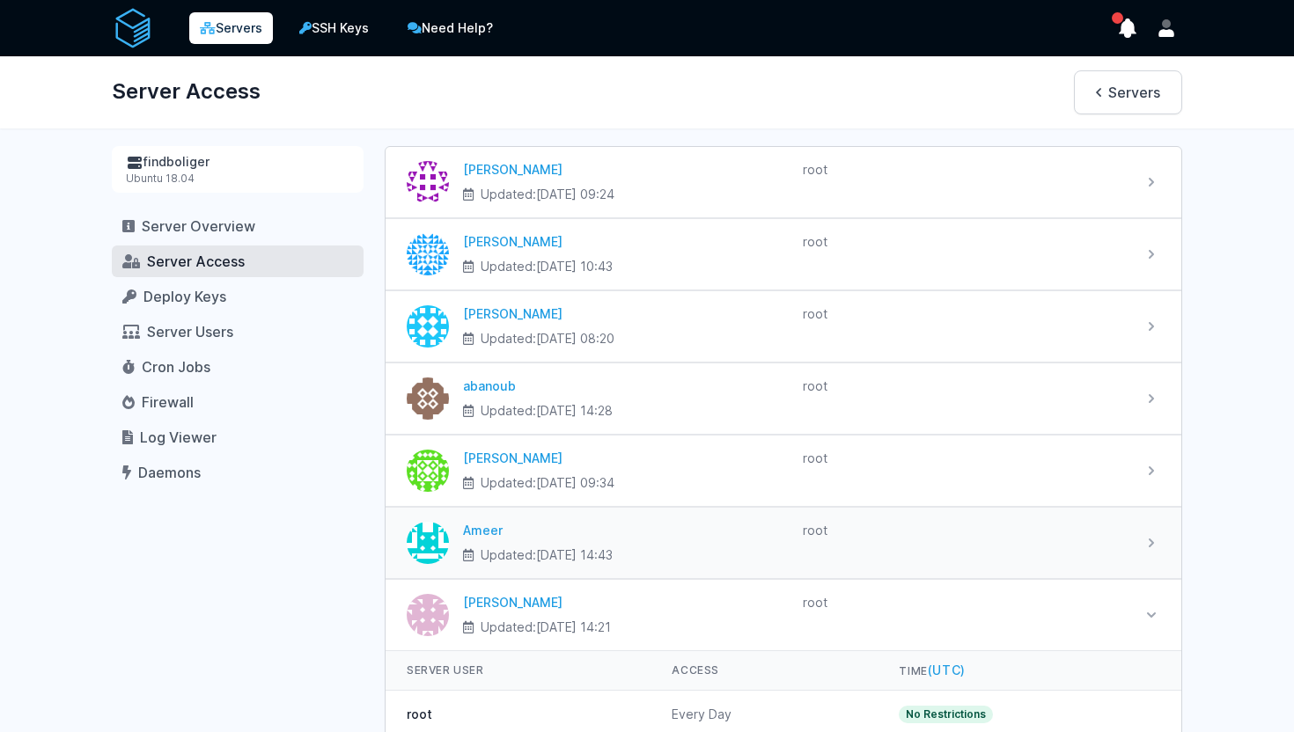
click at [1147, 534] on icon at bounding box center [1151, 543] width 18 height 18
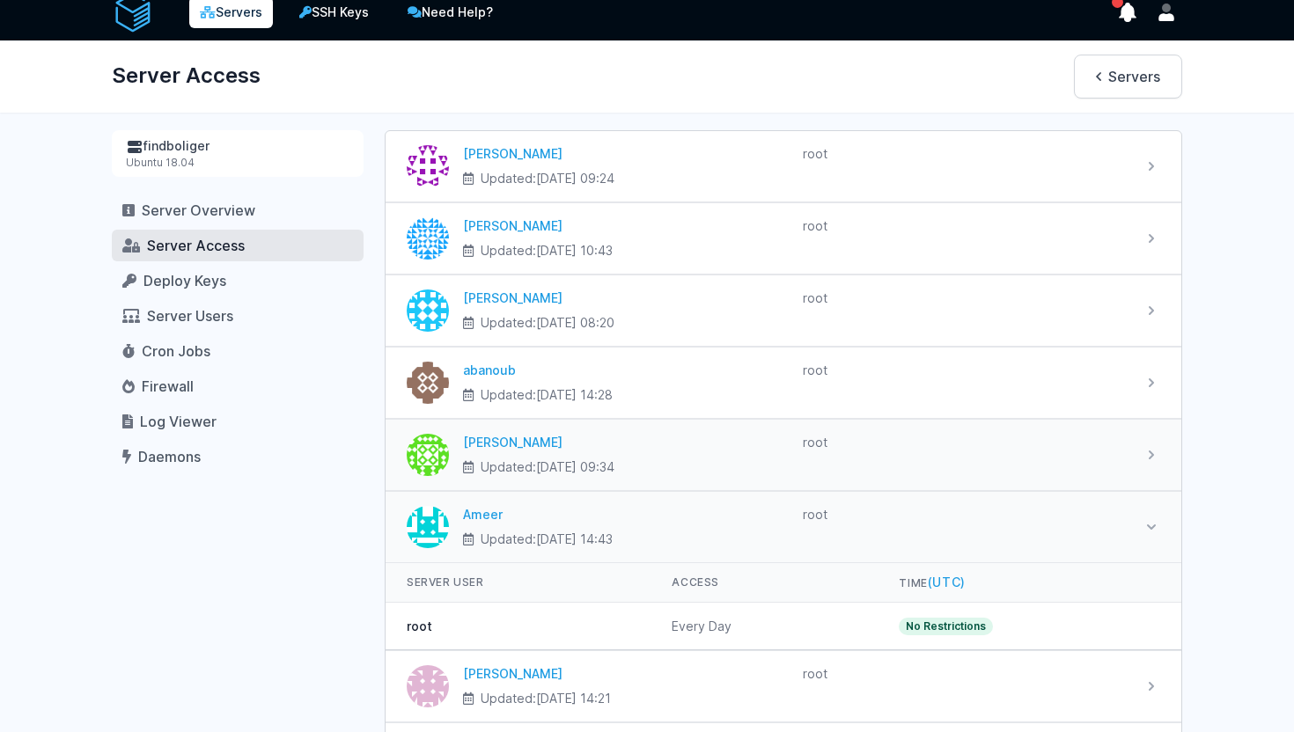
scroll to position [152, 0]
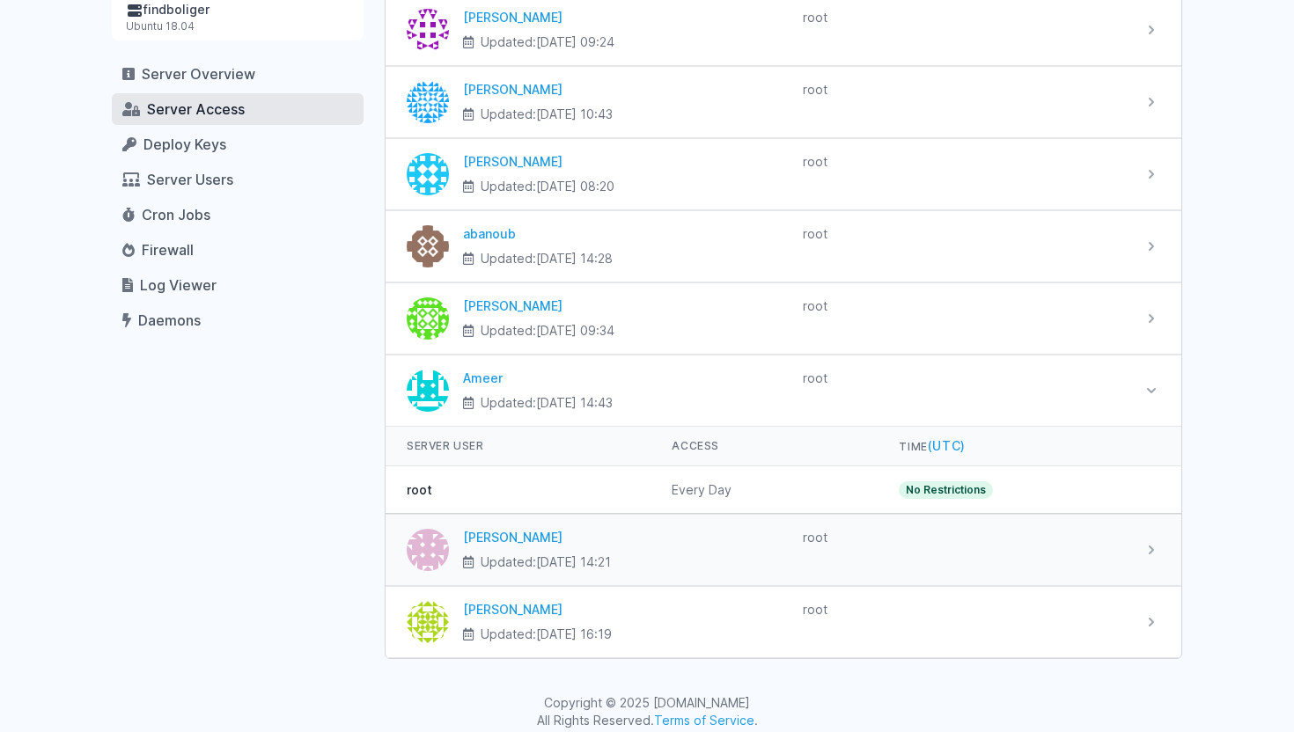
click at [1082, 542] on div "root" at bounding box center [966, 538] width 326 height 18
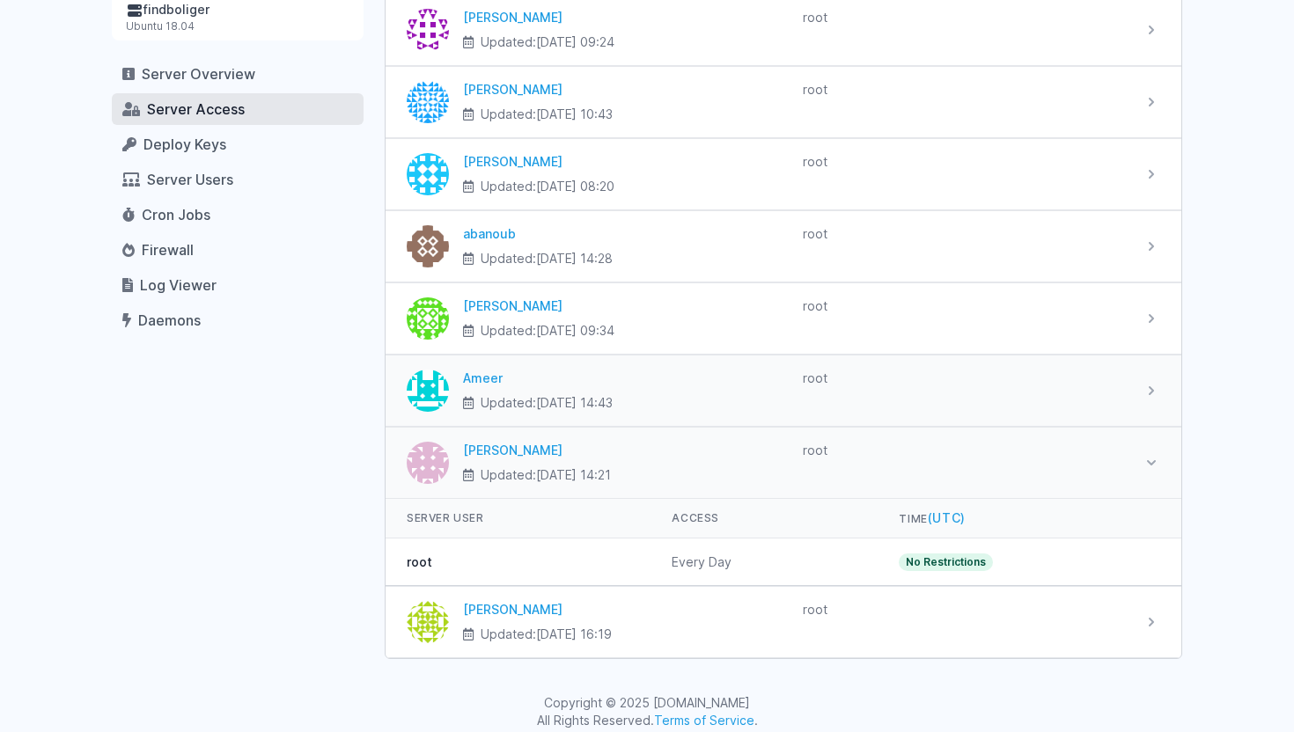
scroll to position [0, 0]
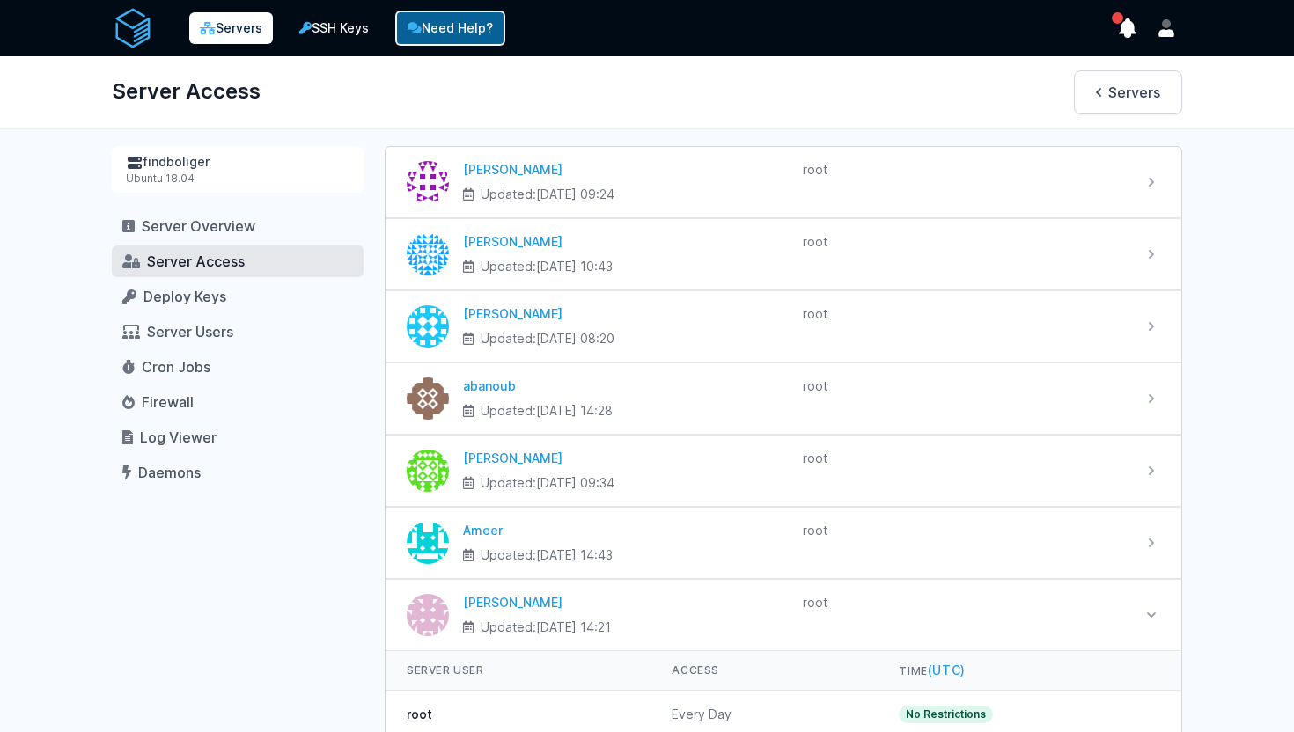
click at [477, 38] on link "Need Help?" at bounding box center [450, 28] width 110 height 35
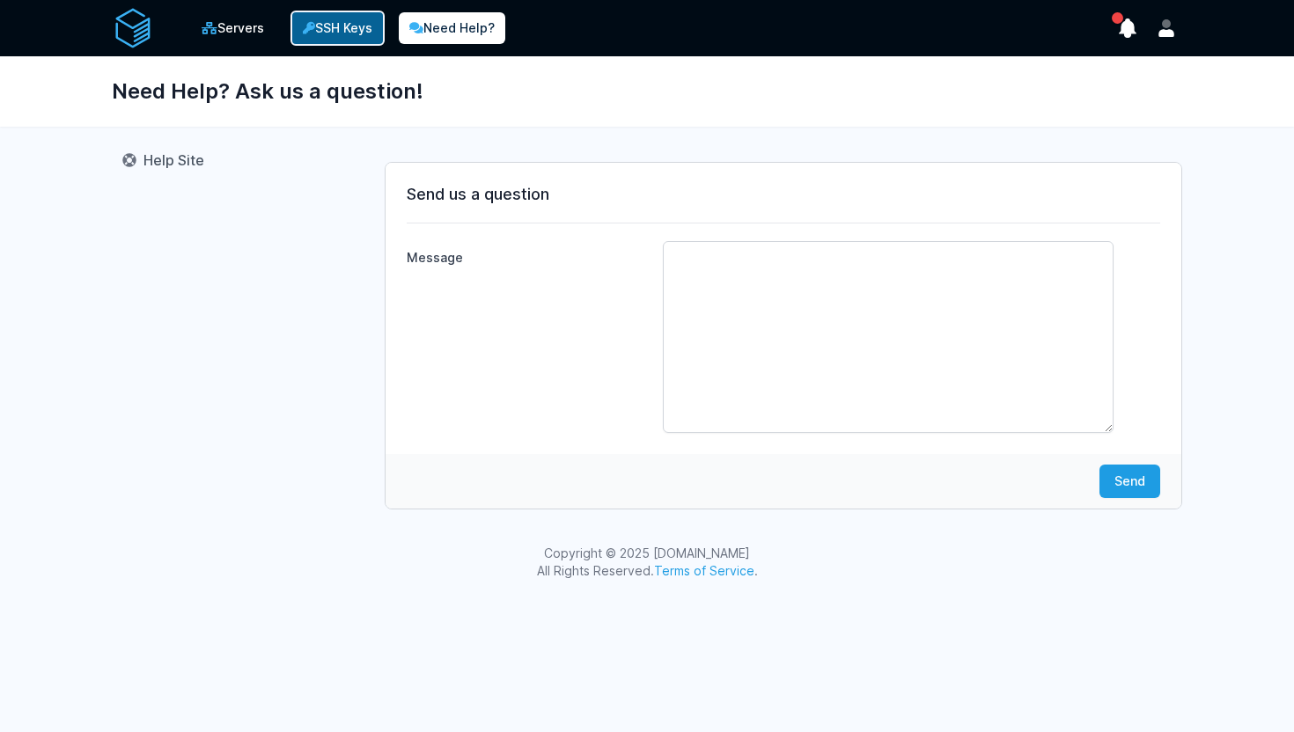
click at [352, 28] on link "SSH Keys" at bounding box center [337, 28] width 94 height 35
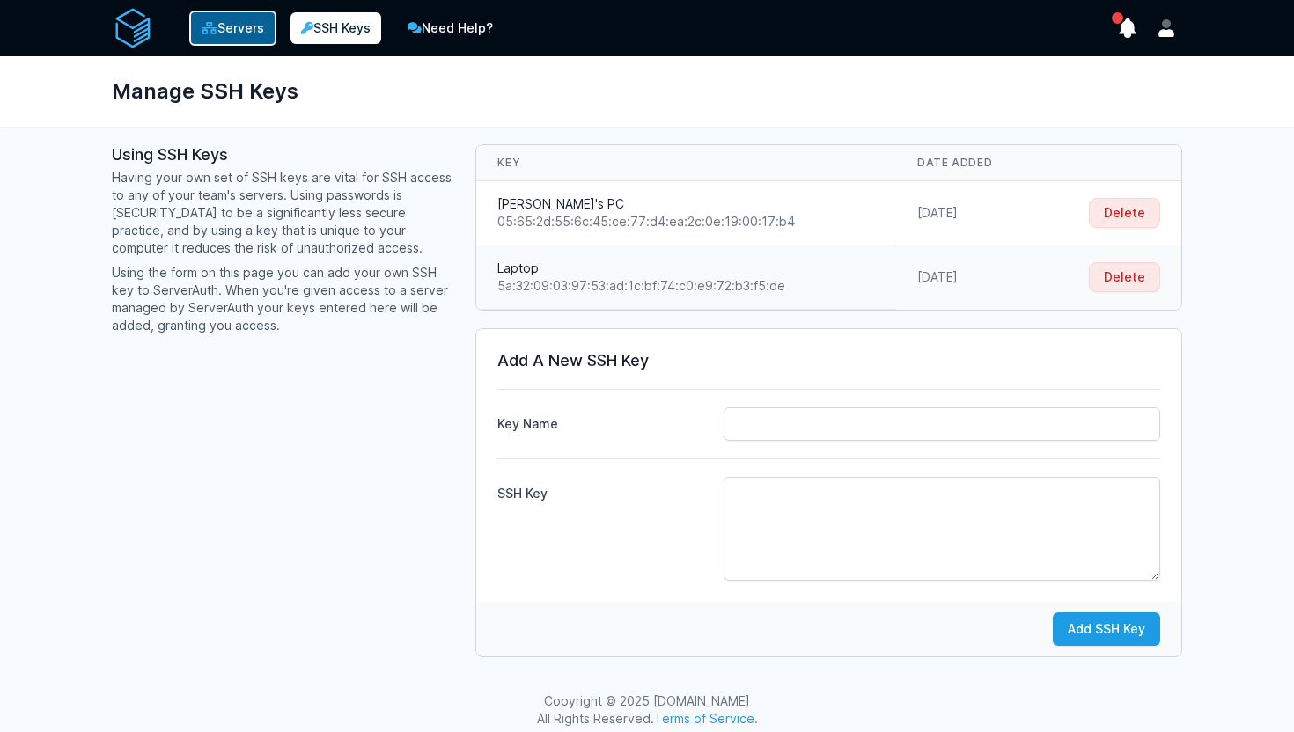
click at [229, 33] on link "Servers" at bounding box center [232, 28] width 87 height 35
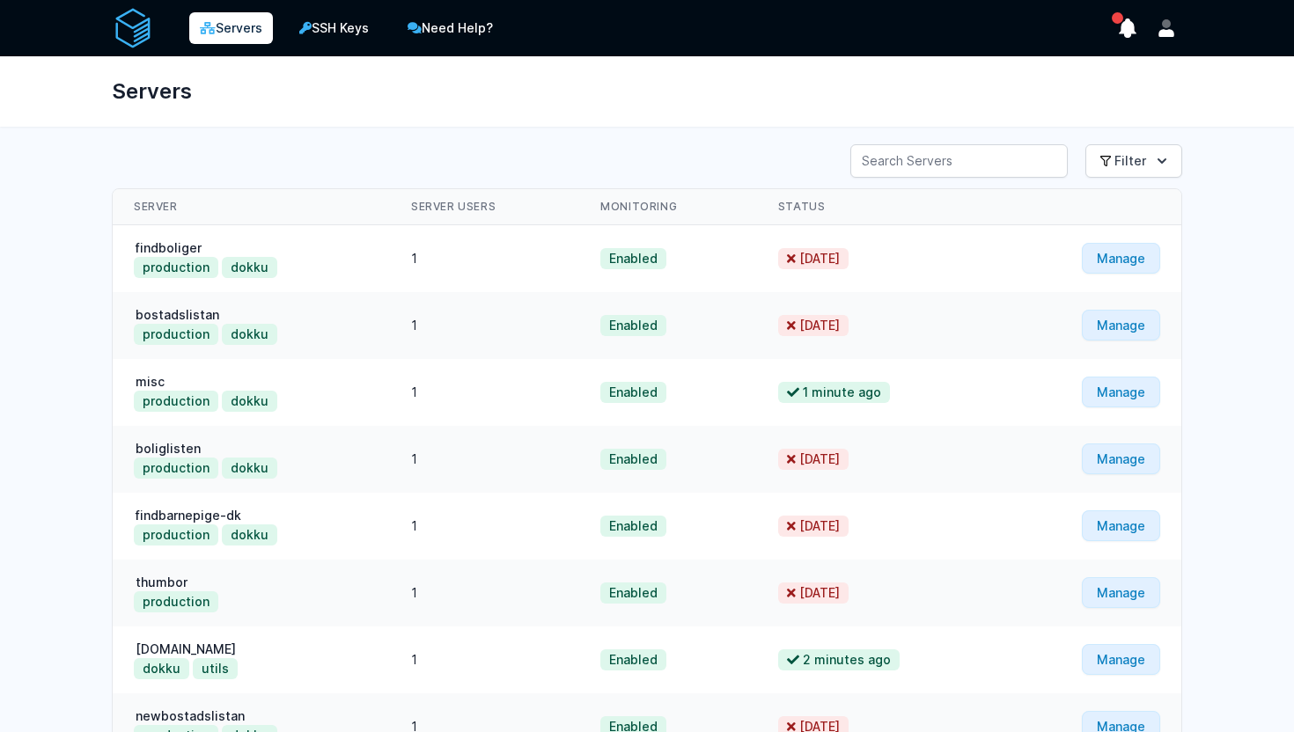
click at [162, 26] on div "Servers SSH Keys Need Help?" at bounding box center [329, 28] width 351 height 35
click at [1113, 13] on span "has unread notifications" at bounding box center [1117, 17] width 11 height 11
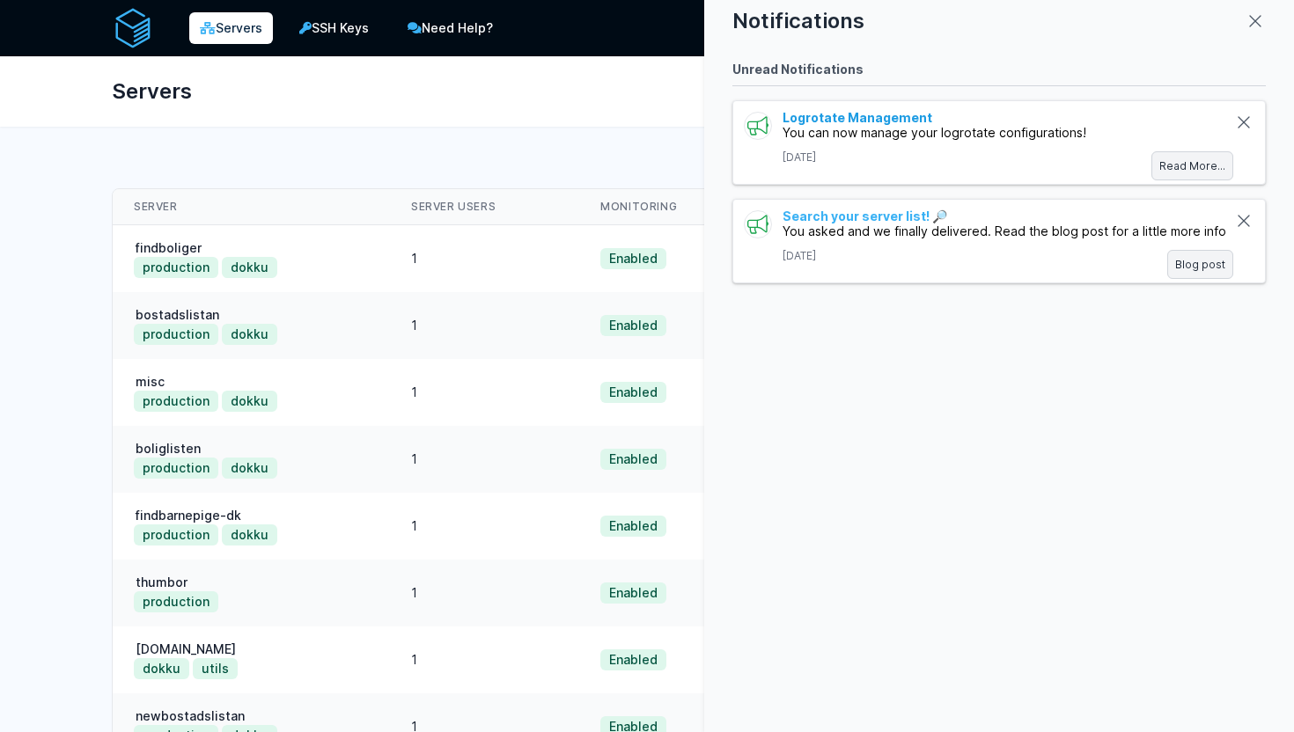
click at [919, 116] on link "Logrotate Management" at bounding box center [857, 117] width 150 height 15
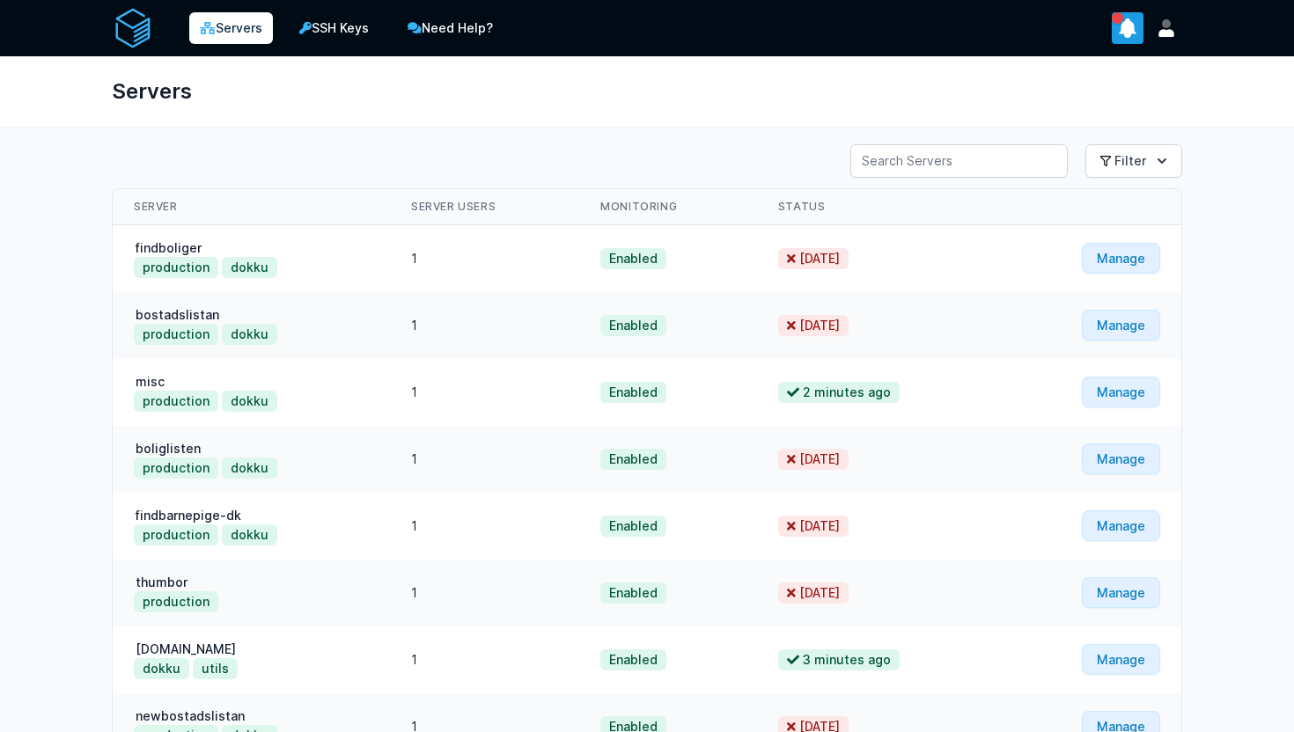
click at [1122, 12] on button "Show Notifications" at bounding box center [1128, 28] width 32 height 32
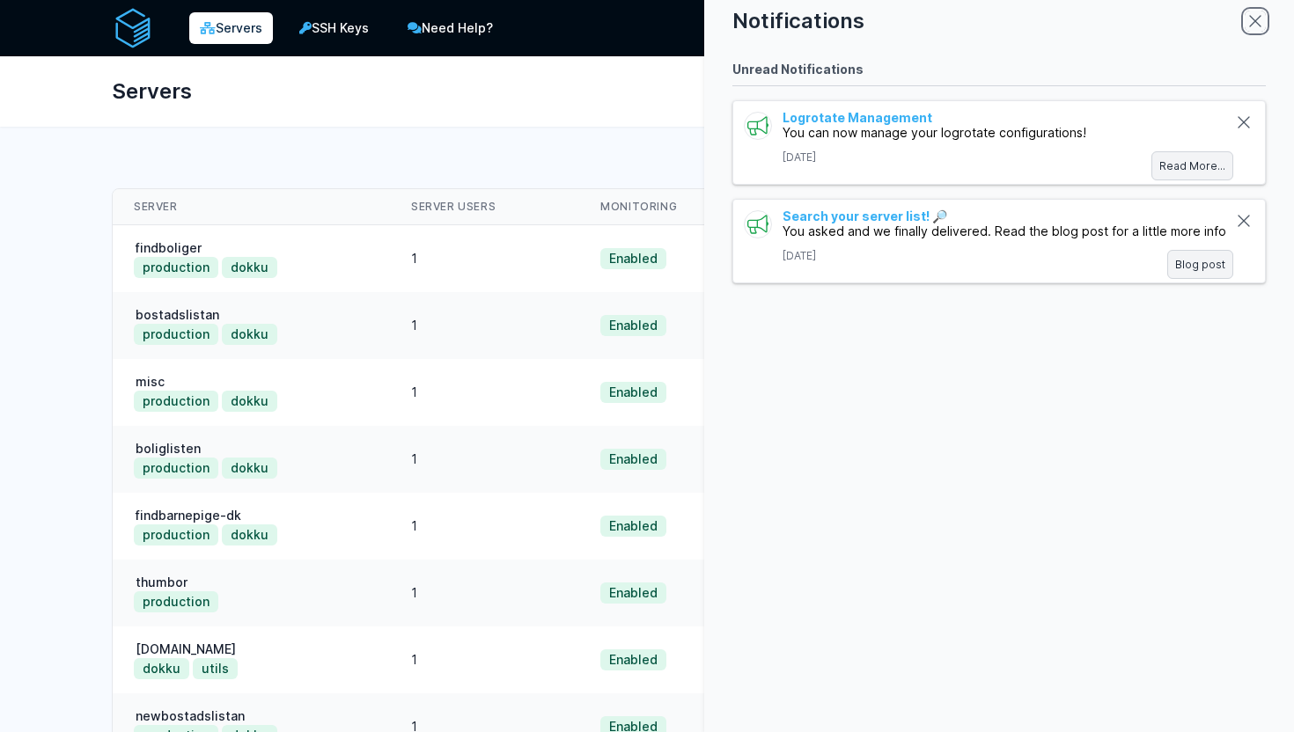
click at [1254, 18] on icon "close modal" at bounding box center [1255, 21] width 21 height 21
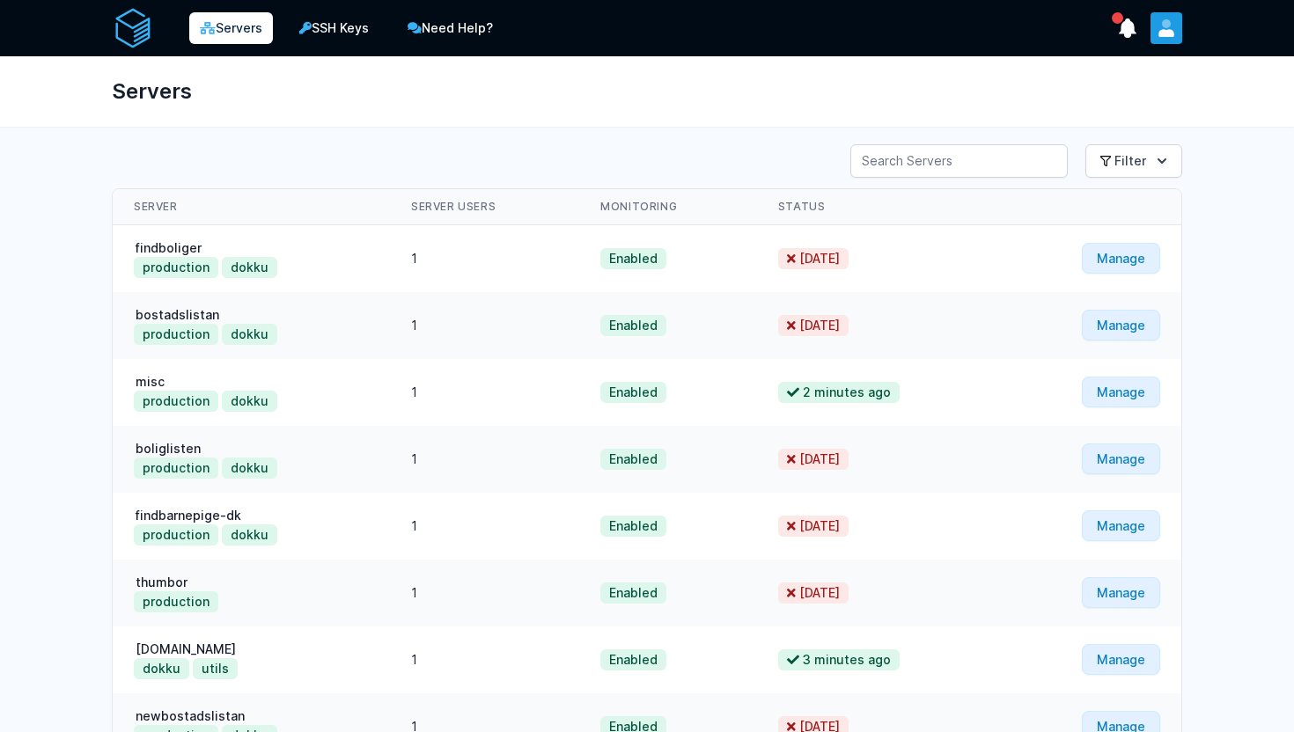
click at [1155, 30] on button "User menu" at bounding box center [1166, 28] width 32 height 32
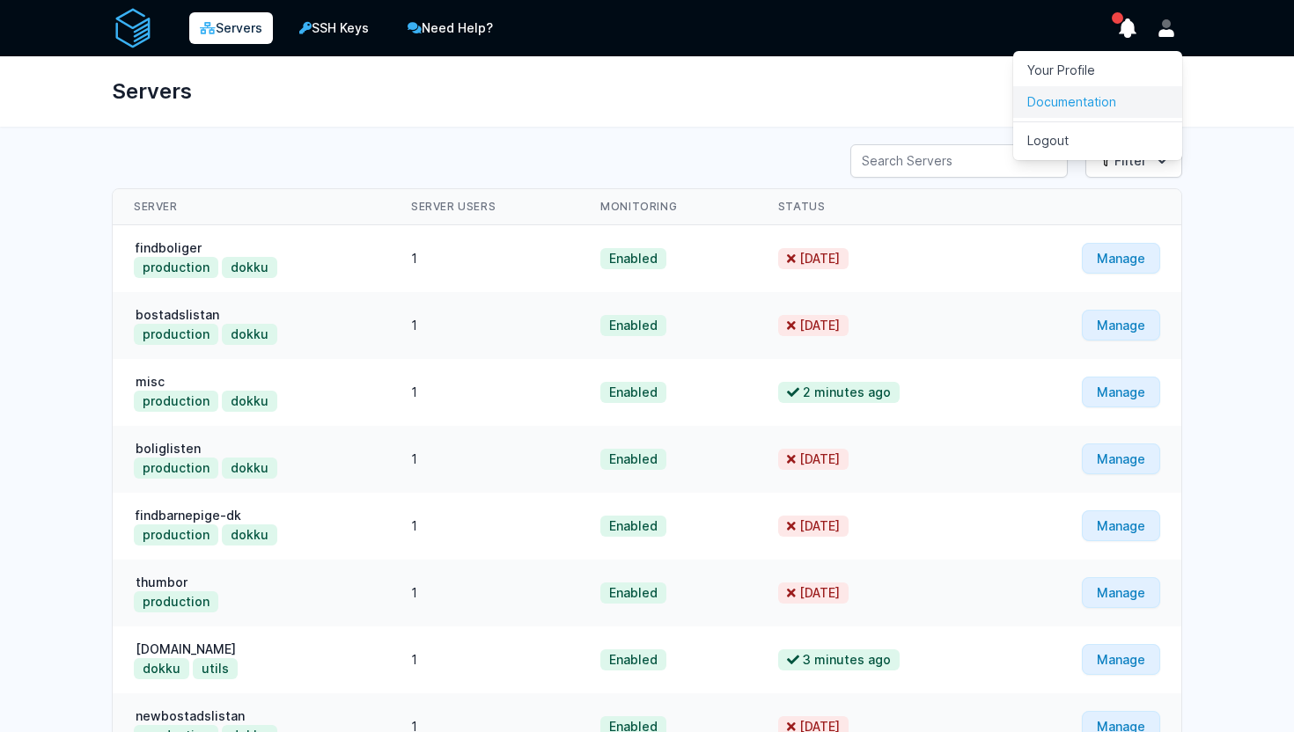
click at [1066, 89] on link "Documentation" at bounding box center [1097, 102] width 169 height 32
click at [1179, 40] on button "User menu" at bounding box center [1166, 28] width 32 height 32
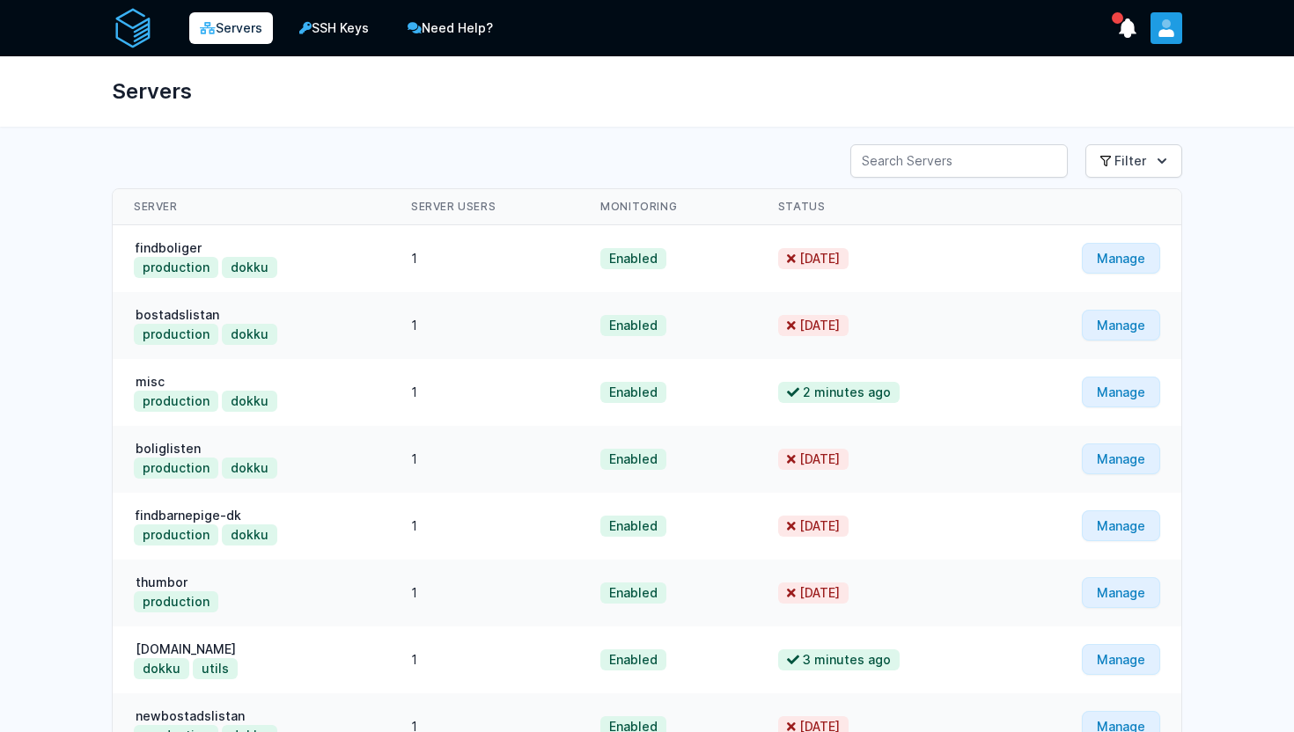
click at [1164, 38] on button "User menu" at bounding box center [1166, 28] width 32 height 32
click at [1087, 67] on link "Your Profile" at bounding box center [1097, 71] width 169 height 32
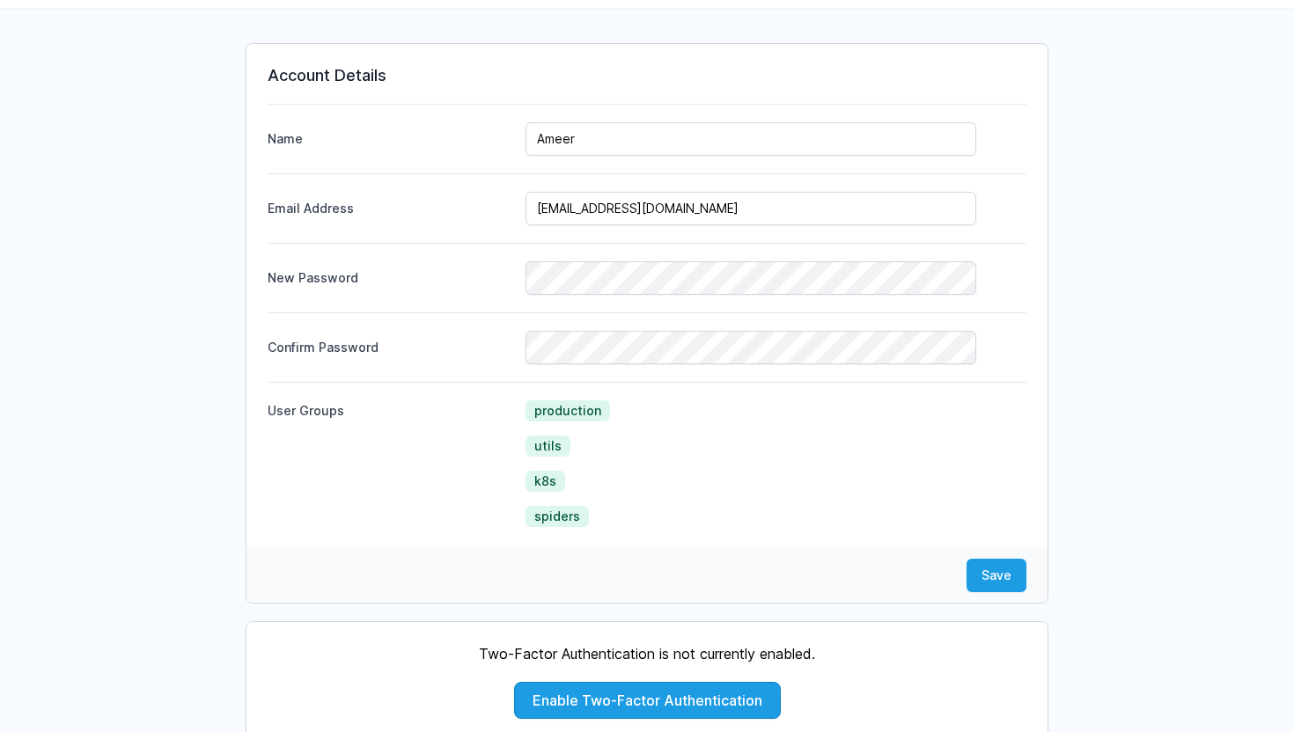
scroll to position [120, 0]
click at [573, 408] on span "production" at bounding box center [567, 410] width 84 height 21
click at [552, 435] on span "utils" at bounding box center [547, 445] width 45 height 21
click at [552, 466] on div "production" at bounding box center [775, 463] width 501 height 127
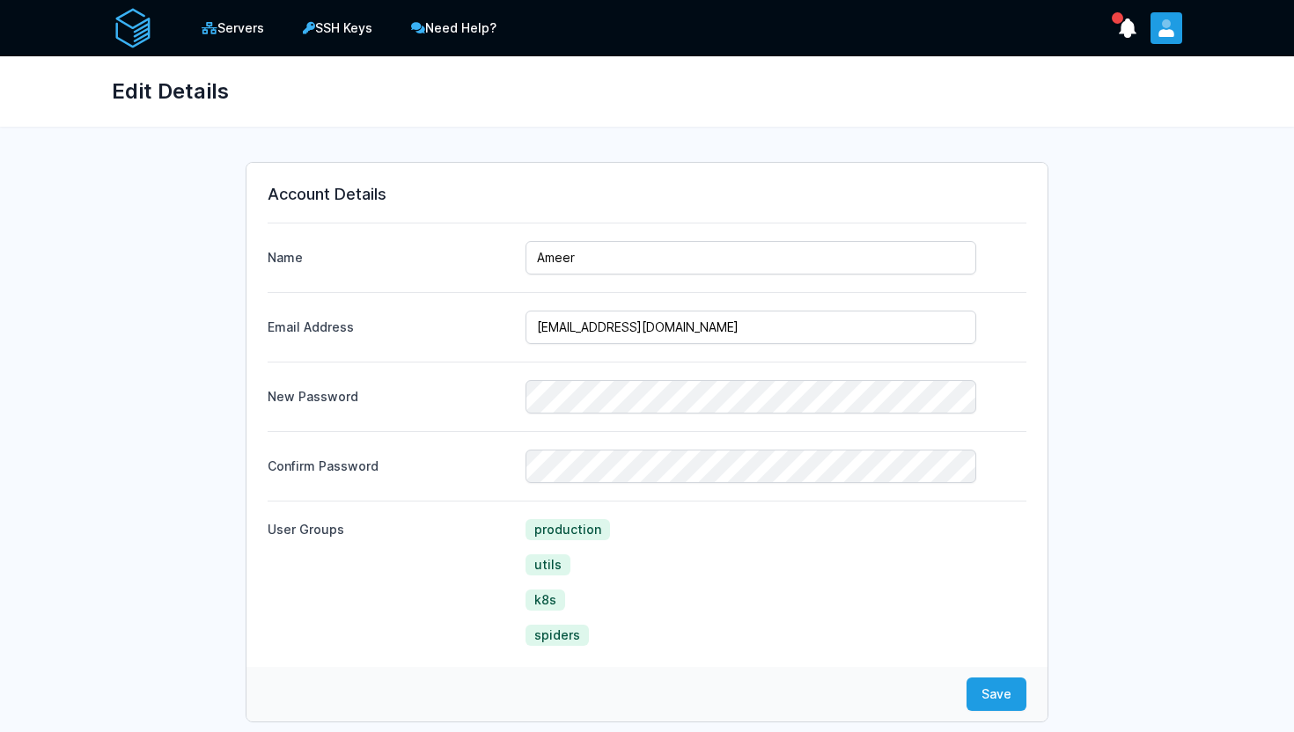
click at [1156, 23] on button "User menu" at bounding box center [1166, 28] width 32 height 32
click at [1108, 58] on link "Your Profile" at bounding box center [1097, 71] width 169 height 32
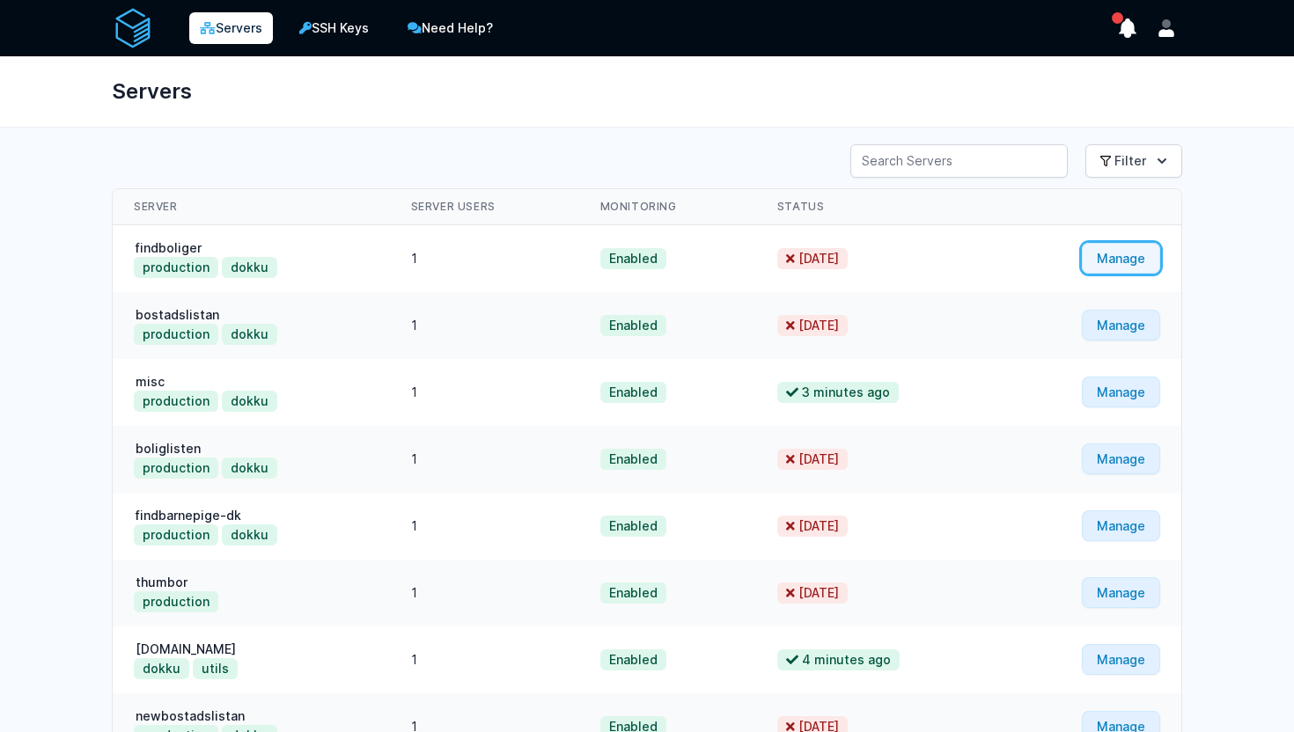
click at [1113, 258] on link "Manage" at bounding box center [1121, 258] width 78 height 31
